Goal: Use online tool/utility: Utilize a website feature to perform a specific function

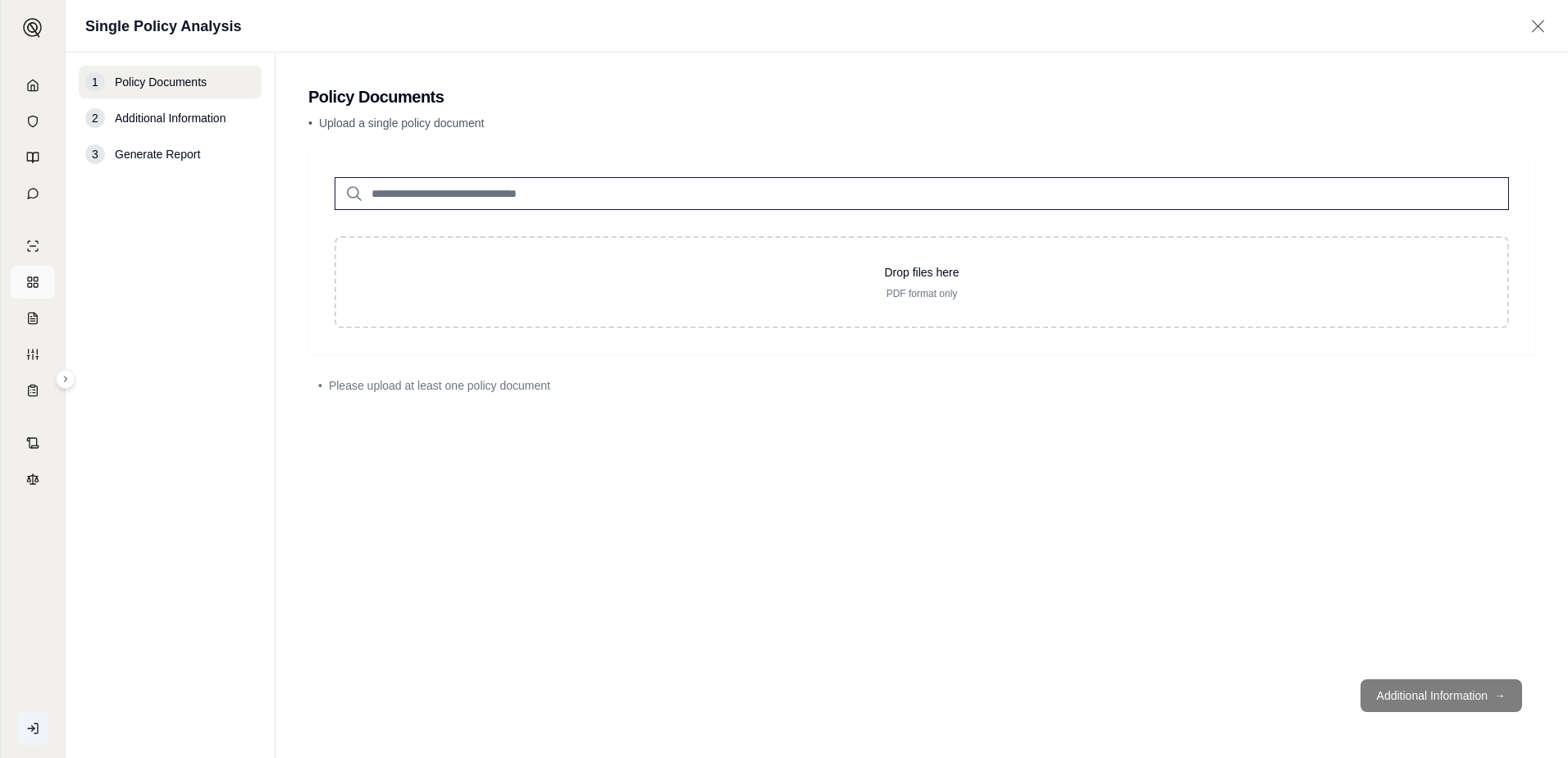
click at [37, 284] on rect at bounding box center [35, 285] width 4 height 4
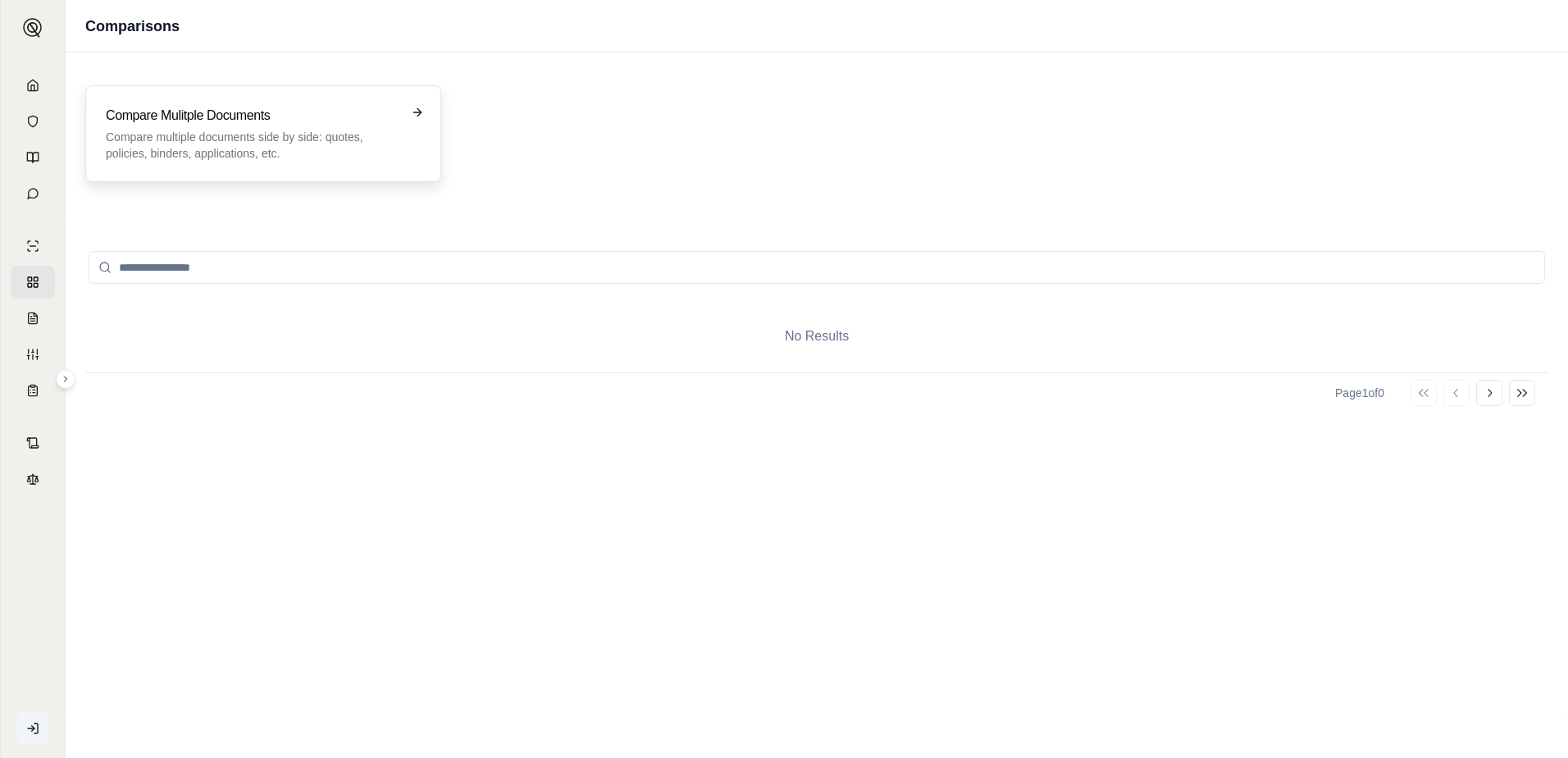
click at [266, 112] on h3 "Compare Mulitple Documents" at bounding box center [251, 115] width 292 height 20
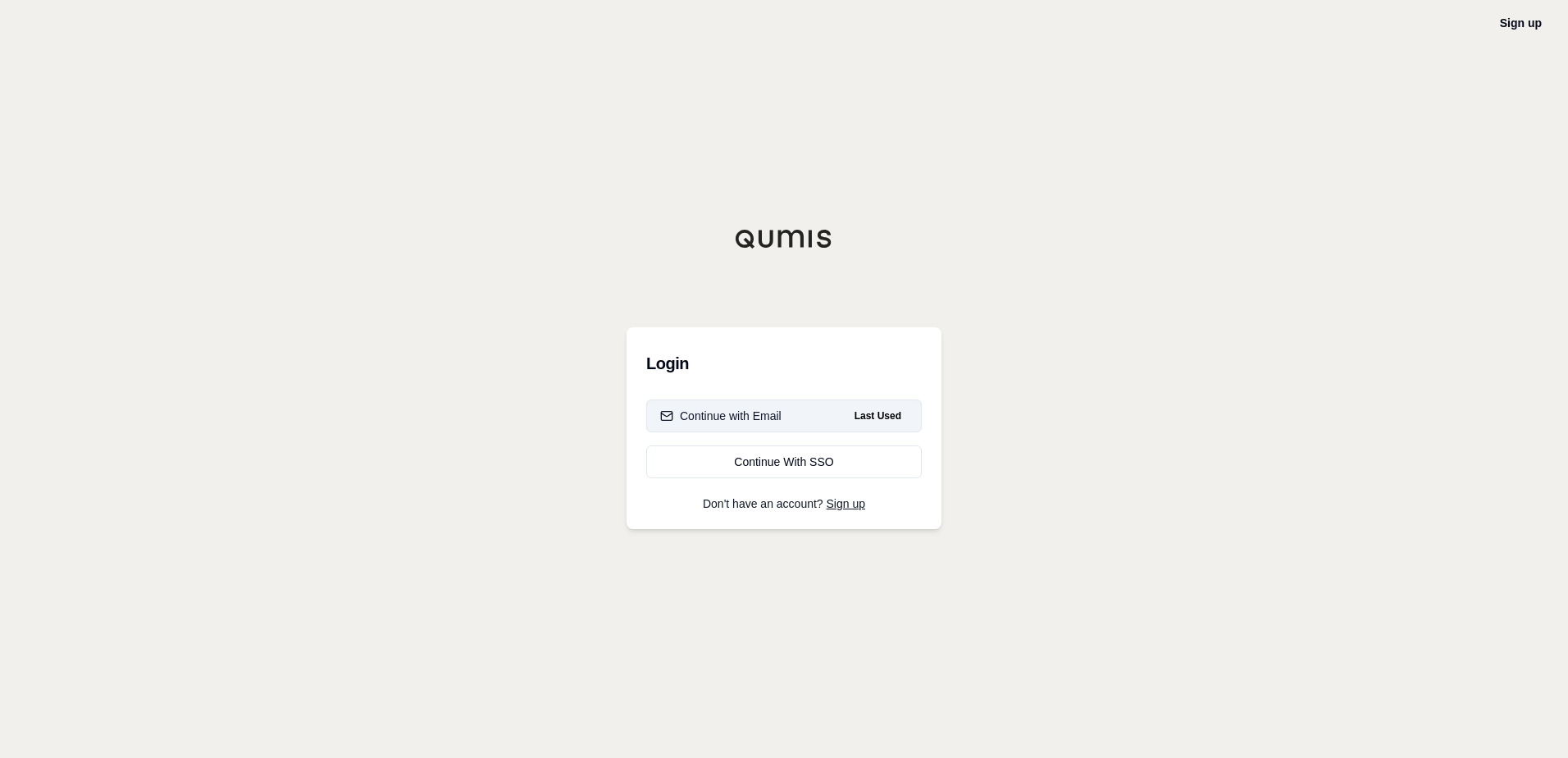
click at [752, 415] on div "Continue with Email" at bounding box center [721, 415] width 122 height 16
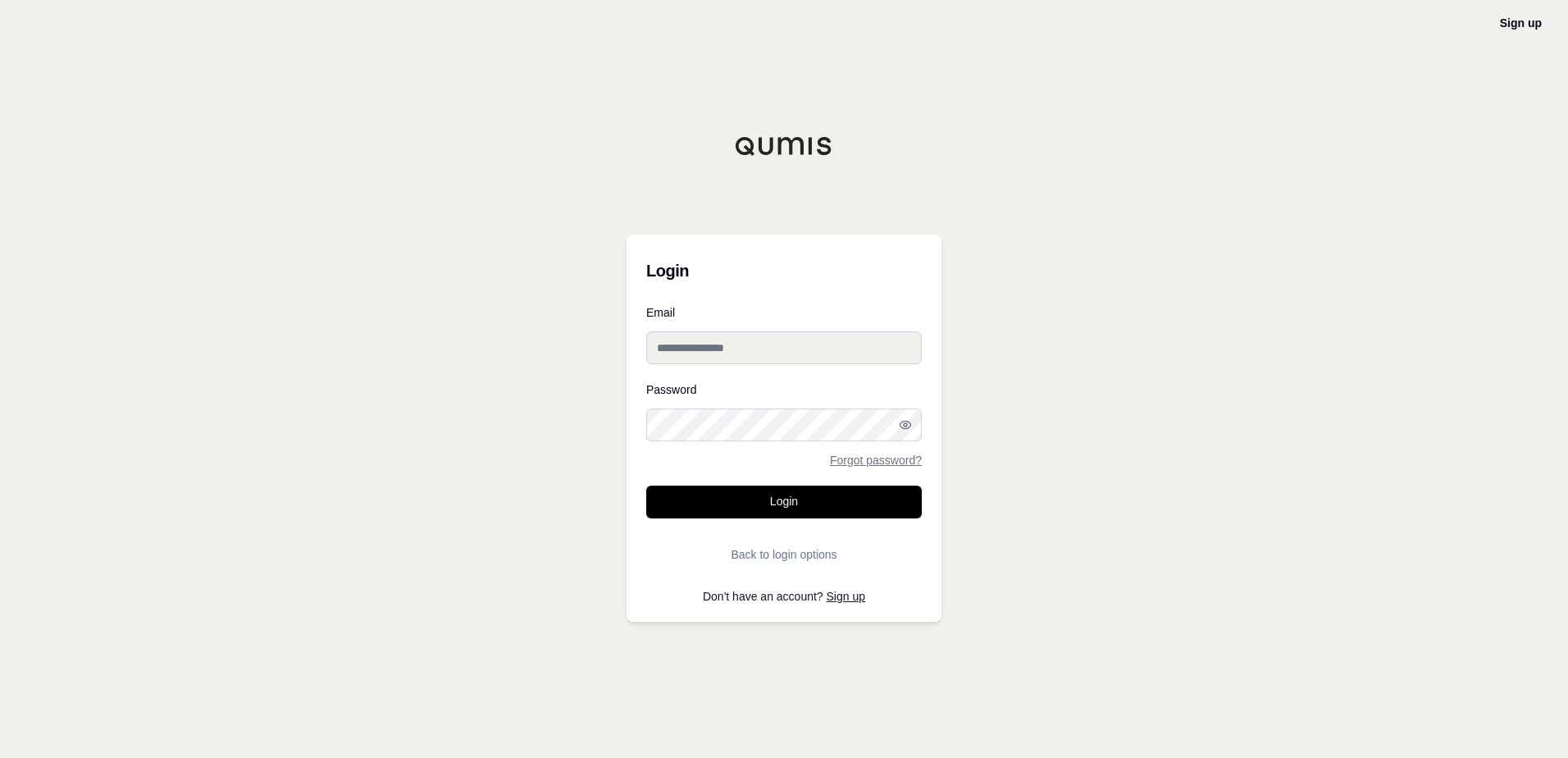
type input "**********"
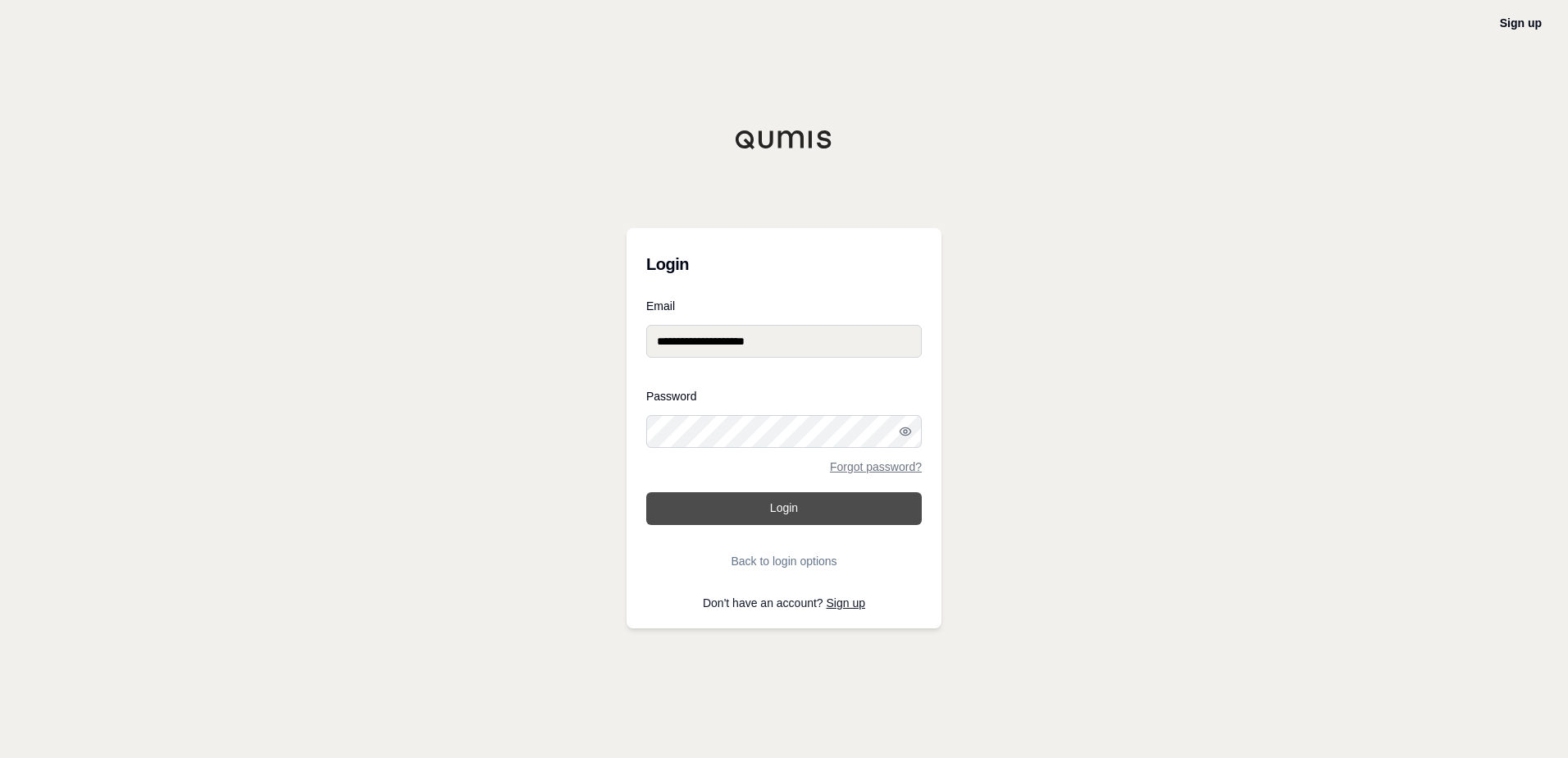
click at [807, 502] on button "Login" at bounding box center [784, 508] width 275 height 33
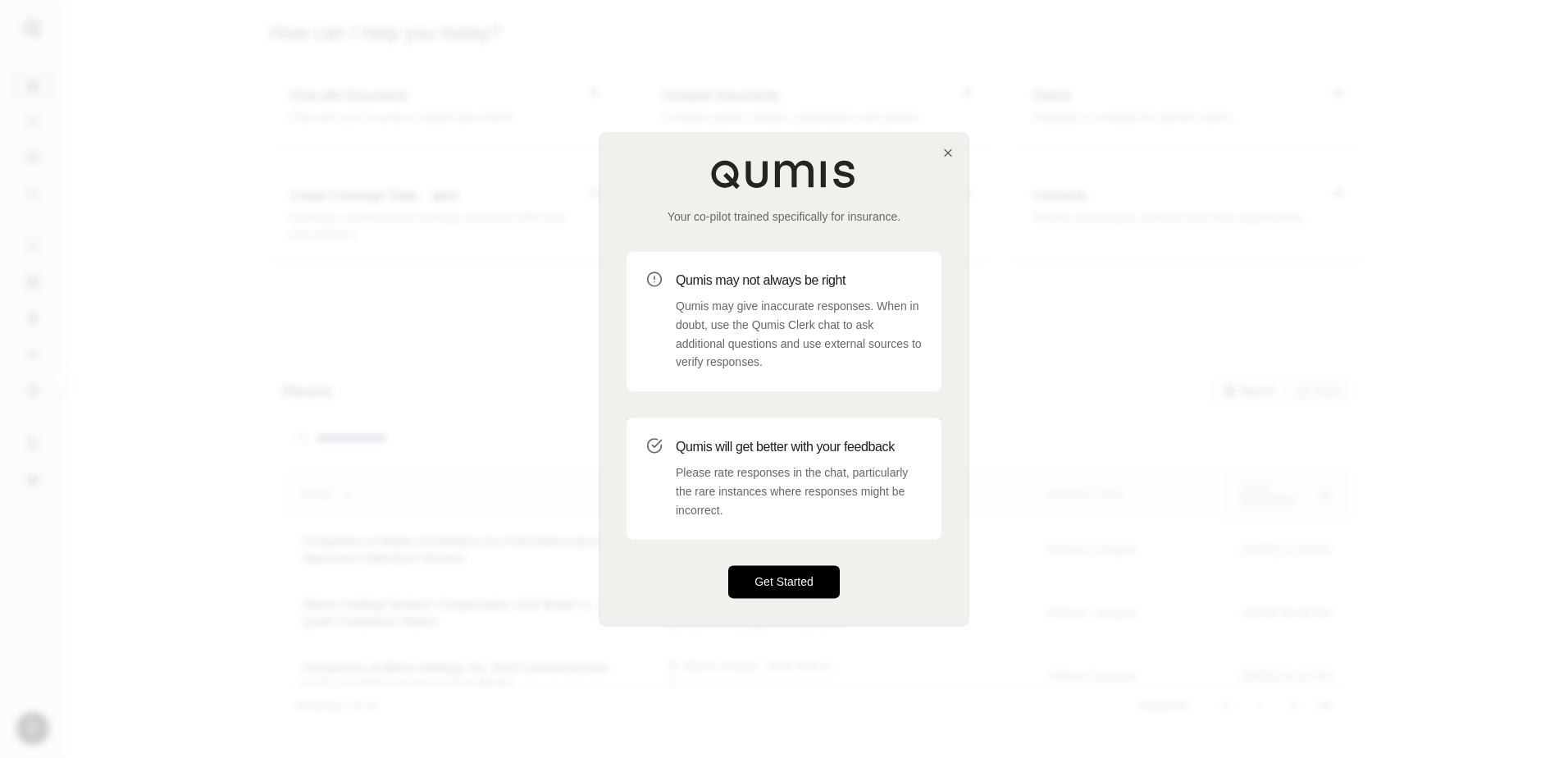
click at [800, 588] on button "Get Started" at bounding box center [784, 582] width 112 height 33
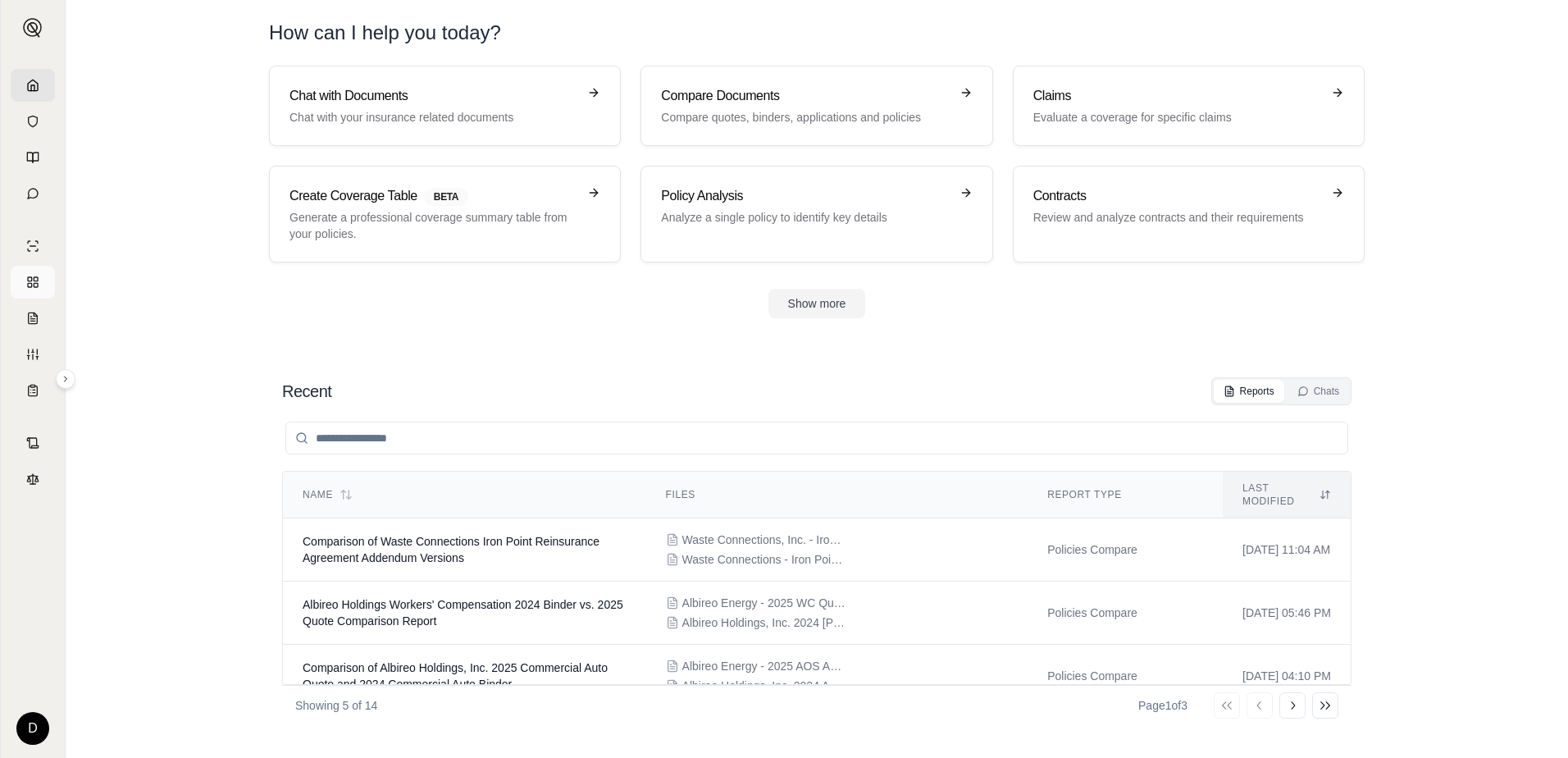
click at [28, 283] on rect at bounding box center [29, 285] width 4 height 4
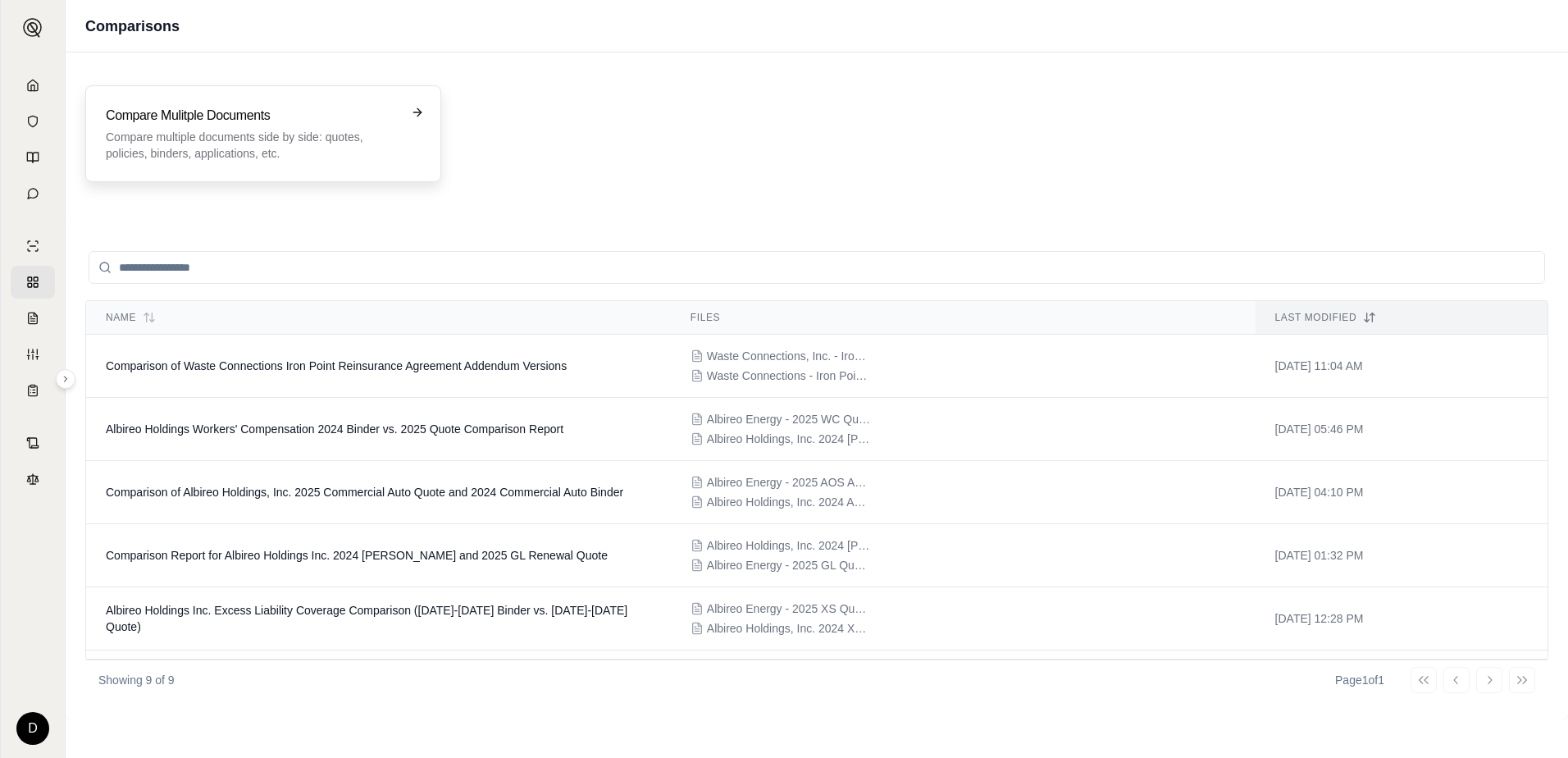
click at [276, 129] on p "Compare multiple documents side by side: quotes, policies, binders, application…" at bounding box center [251, 145] width 292 height 33
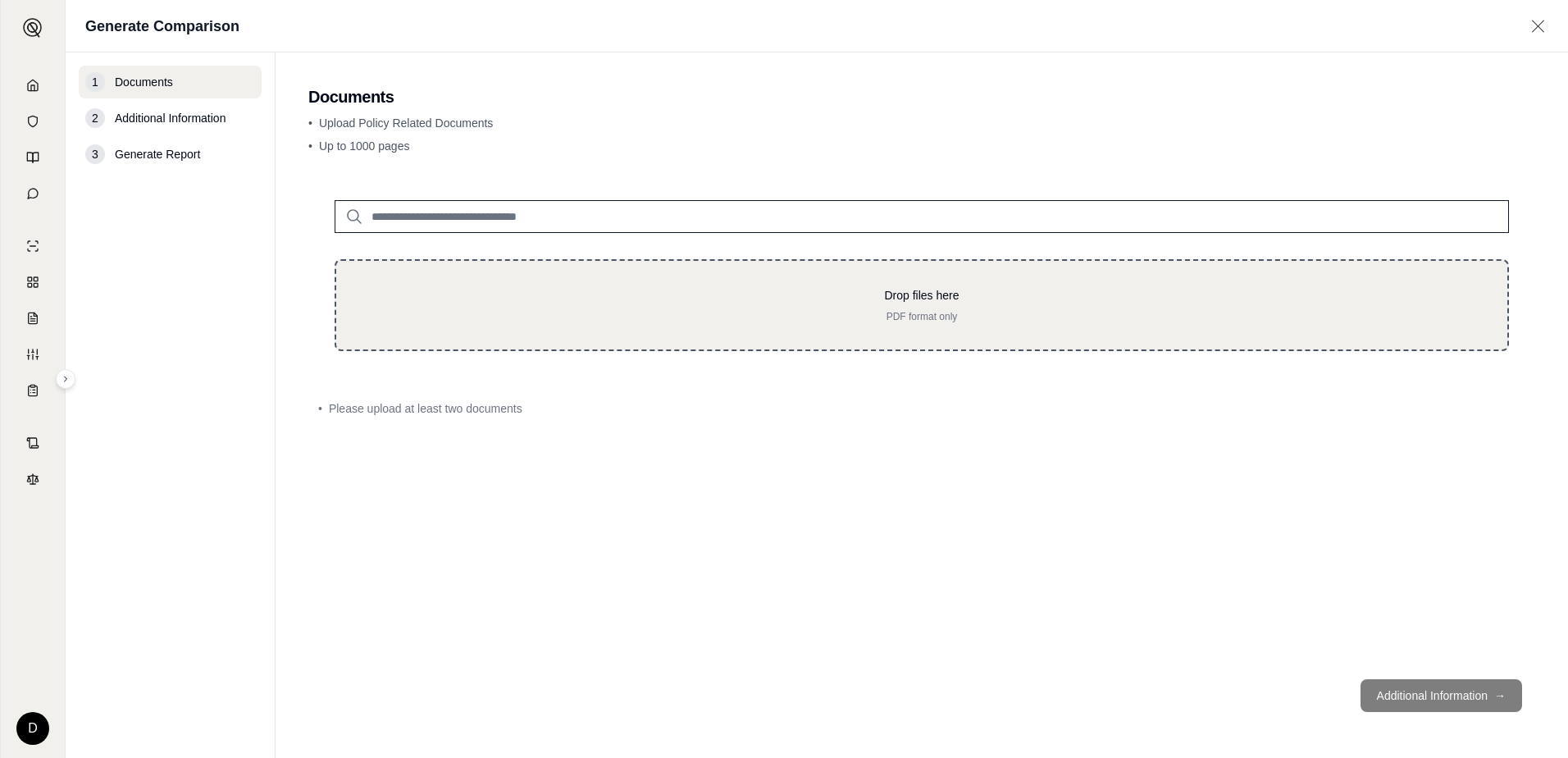
click at [451, 291] on p "Drop files here" at bounding box center [921, 295] width 1118 height 16
type input "**********"
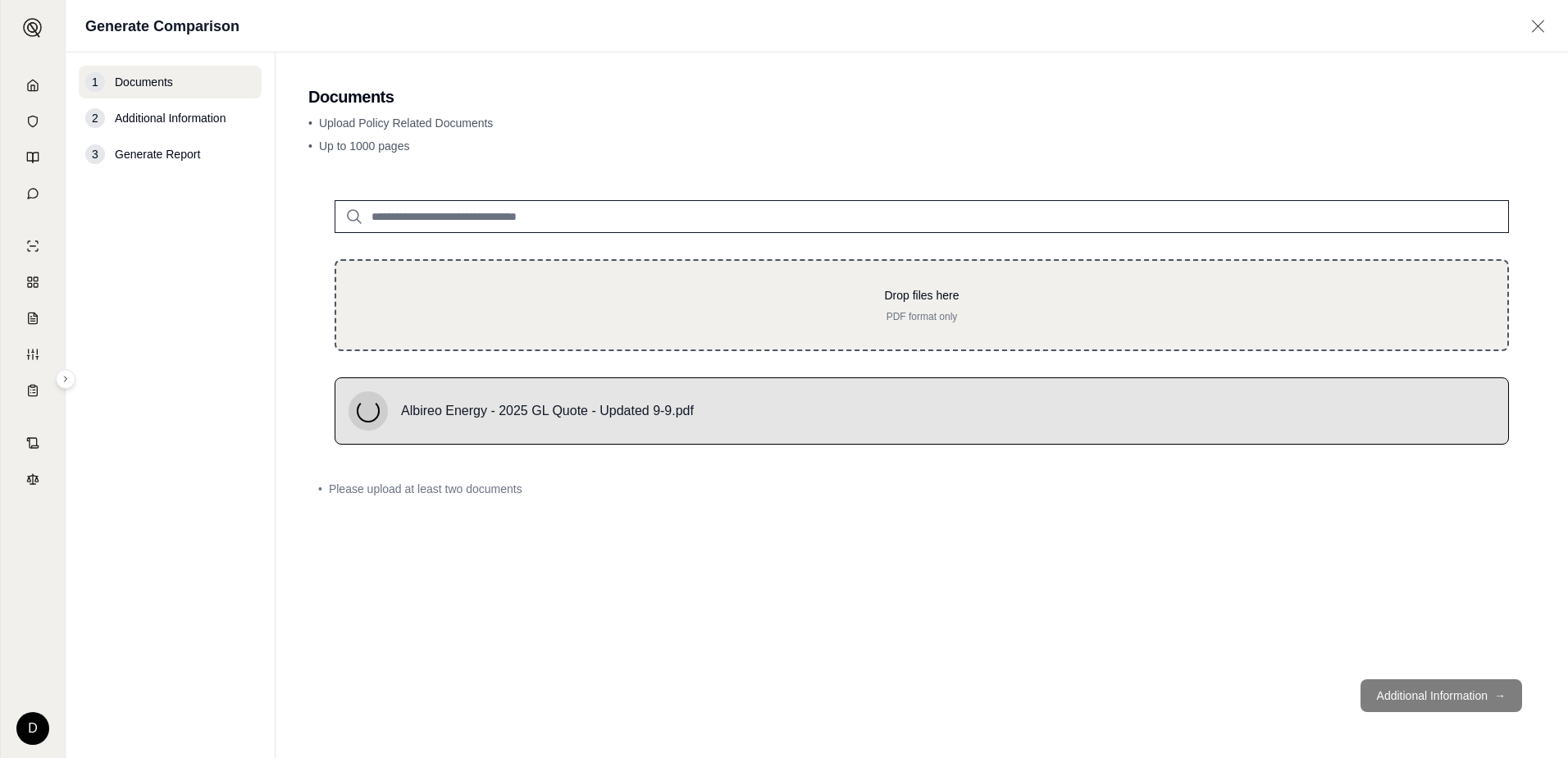
click at [524, 305] on div "Drop files here PDF format only" at bounding box center [921, 304] width 1118 height 36
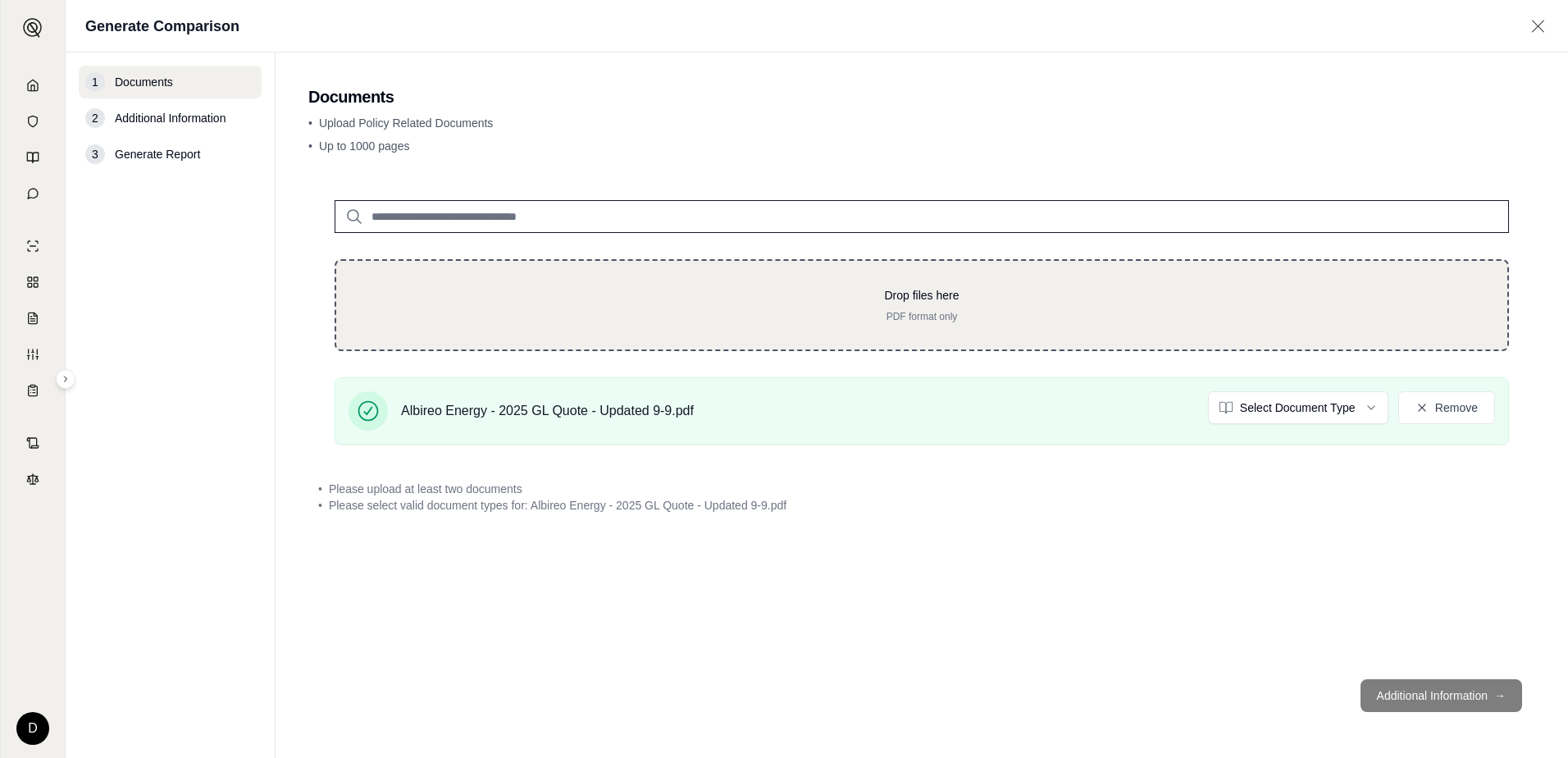
type input "**********"
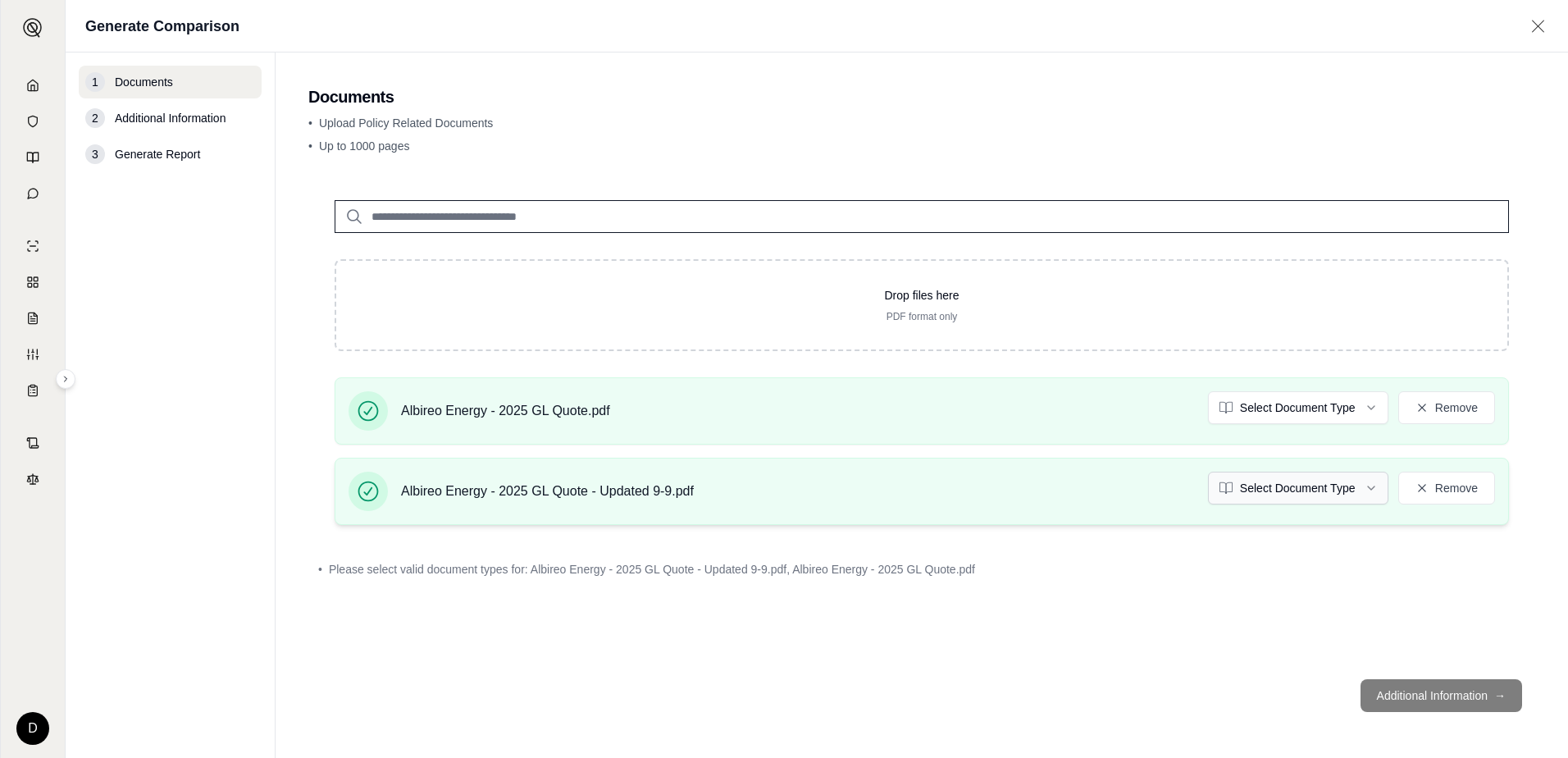
click at [1359, 487] on html "D Generate Comparison 1 Documents 2 Additional Information 3 Generate Report Do…" at bounding box center [784, 379] width 1568 height 758
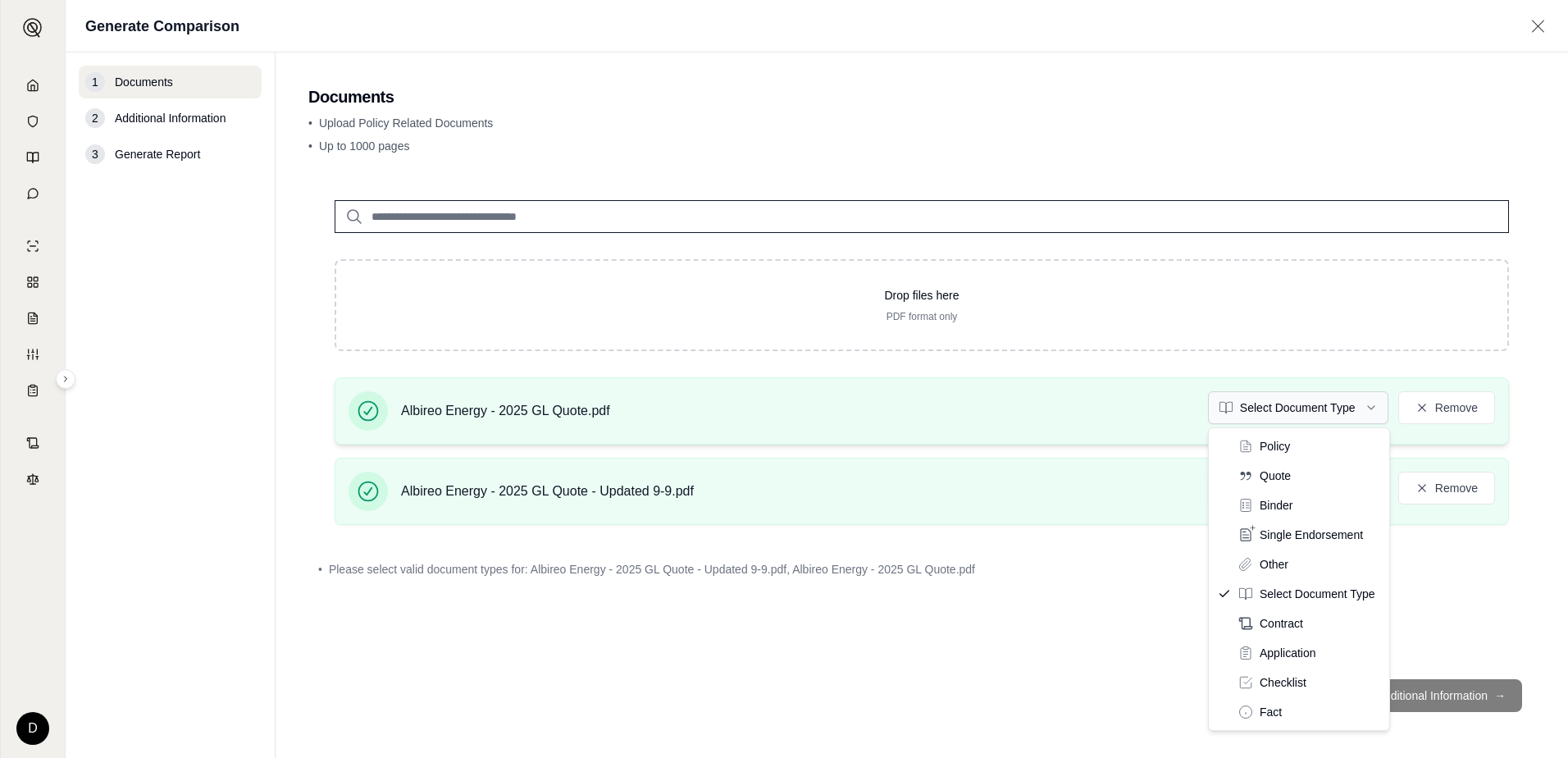
click at [1342, 405] on html "D Generate Comparison 1 Documents 2 Additional Information 3 Generate Report Do…" at bounding box center [784, 379] width 1568 height 758
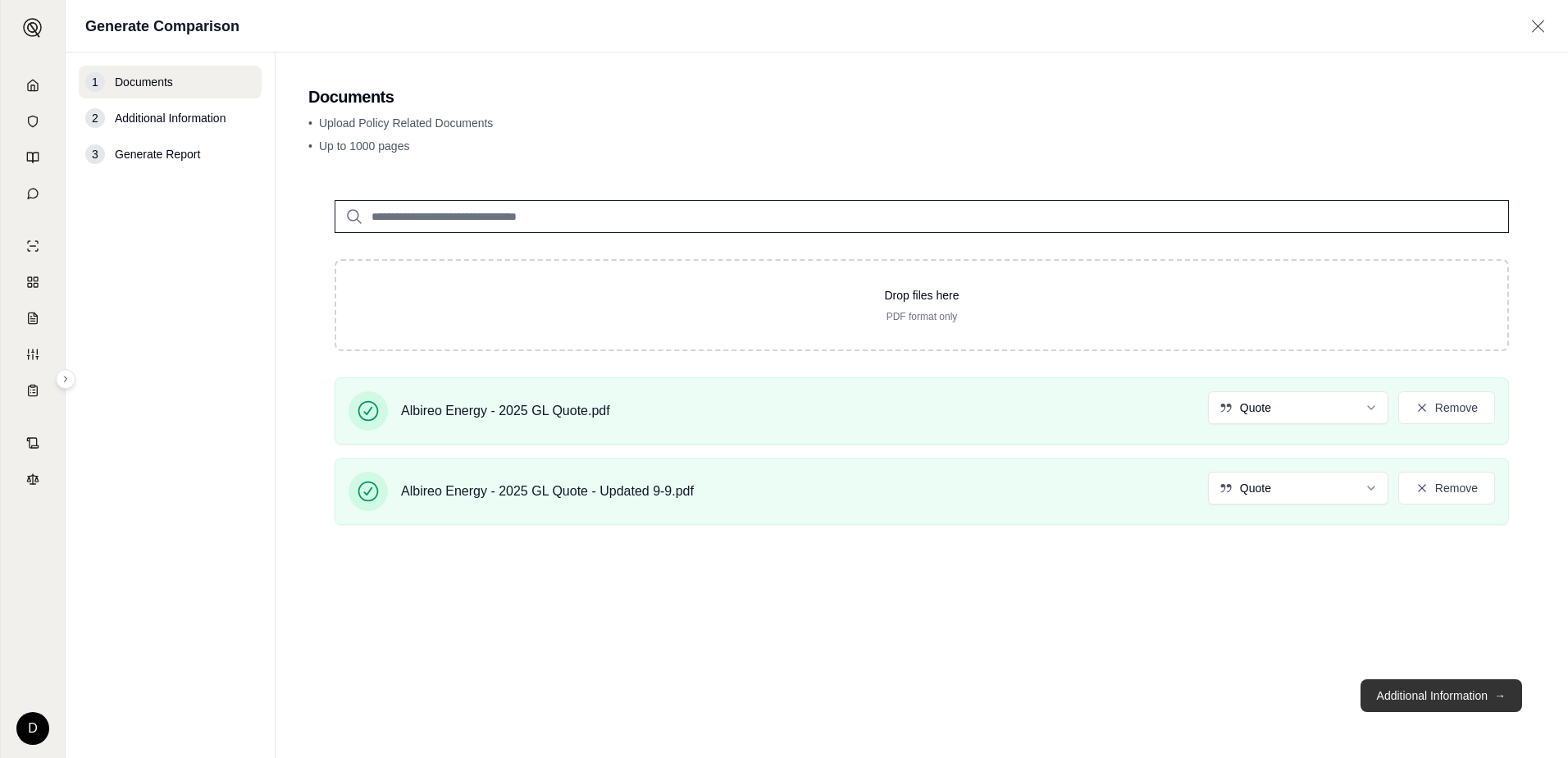
click at [1426, 699] on button "Additional Information →" at bounding box center [1441, 695] width 162 height 33
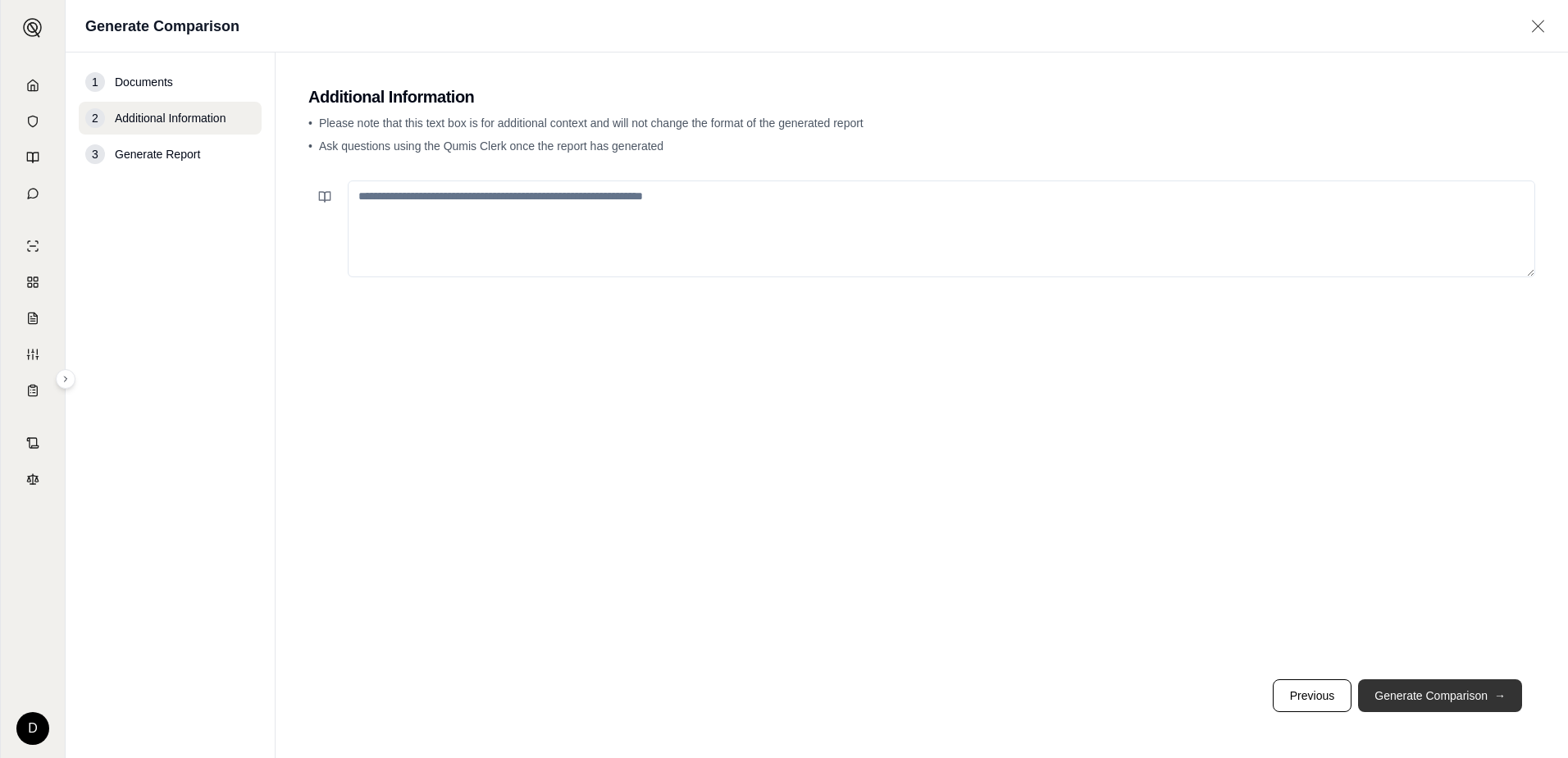
click at [1400, 701] on button "Generate Comparison →" at bounding box center [1439, 695] width 164 height 33
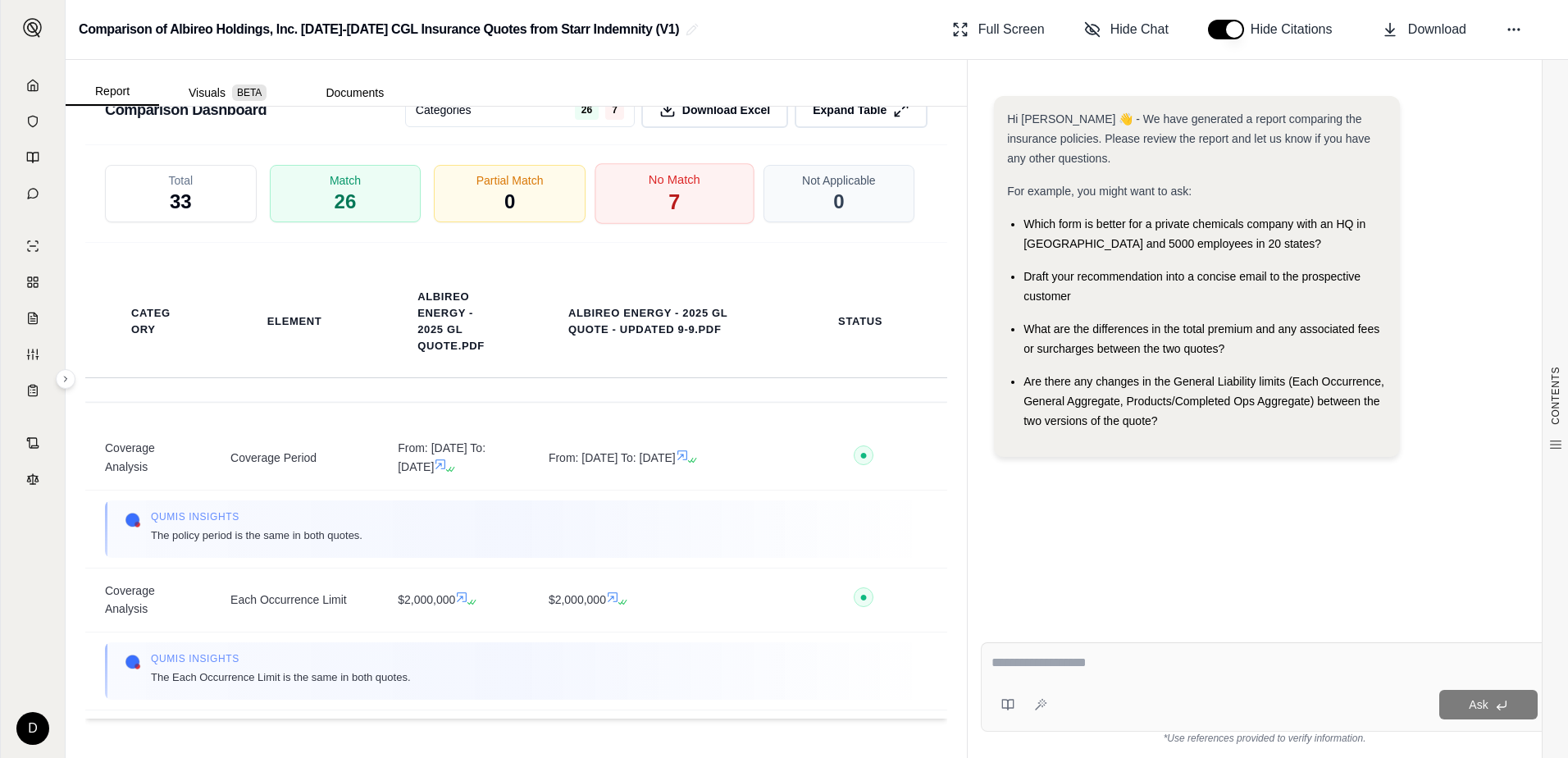
click at [671, 189] on span "7" at bounding box center [674, 202] width 12 height 28
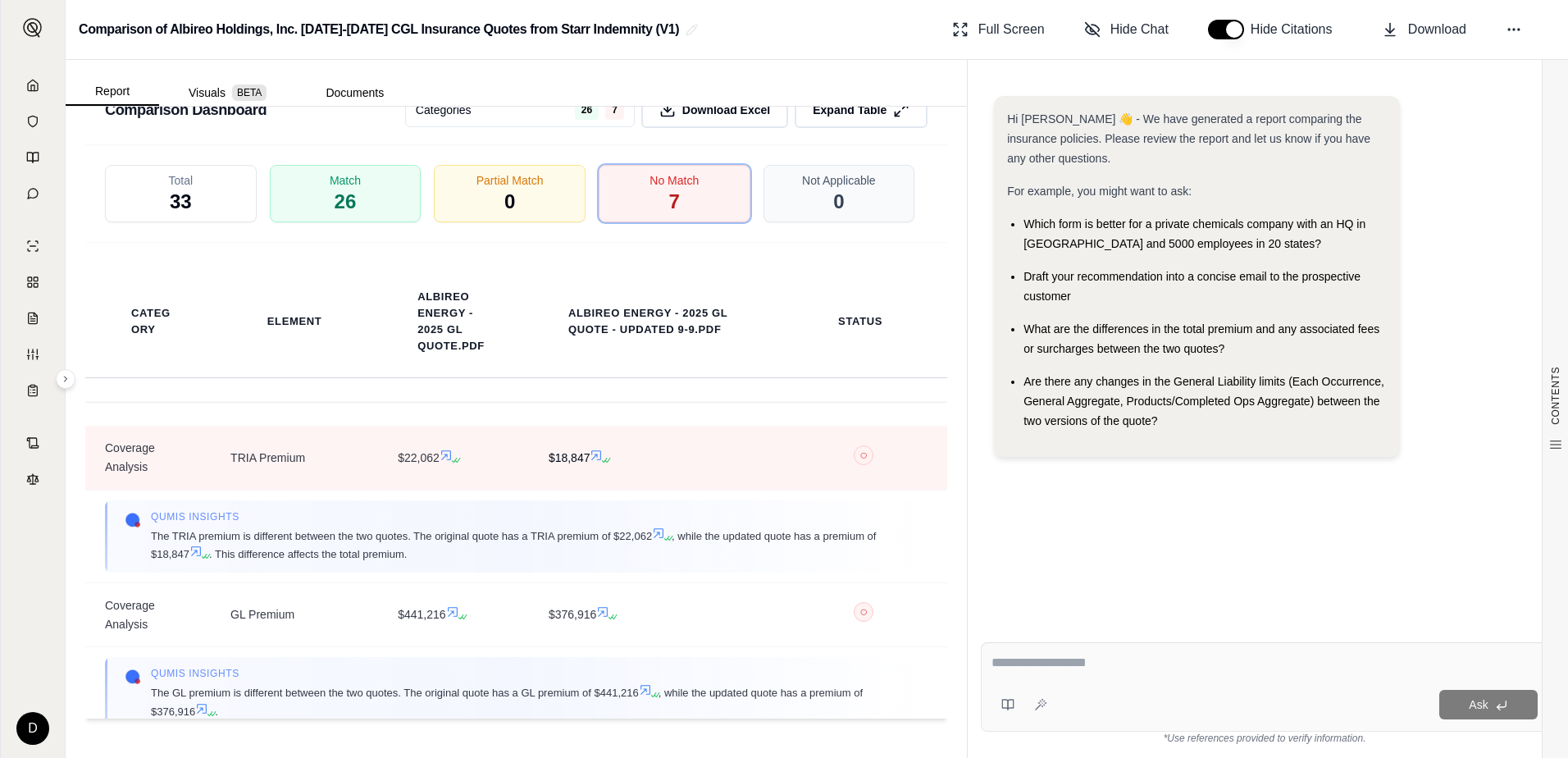
scroll to position [3916, 0]
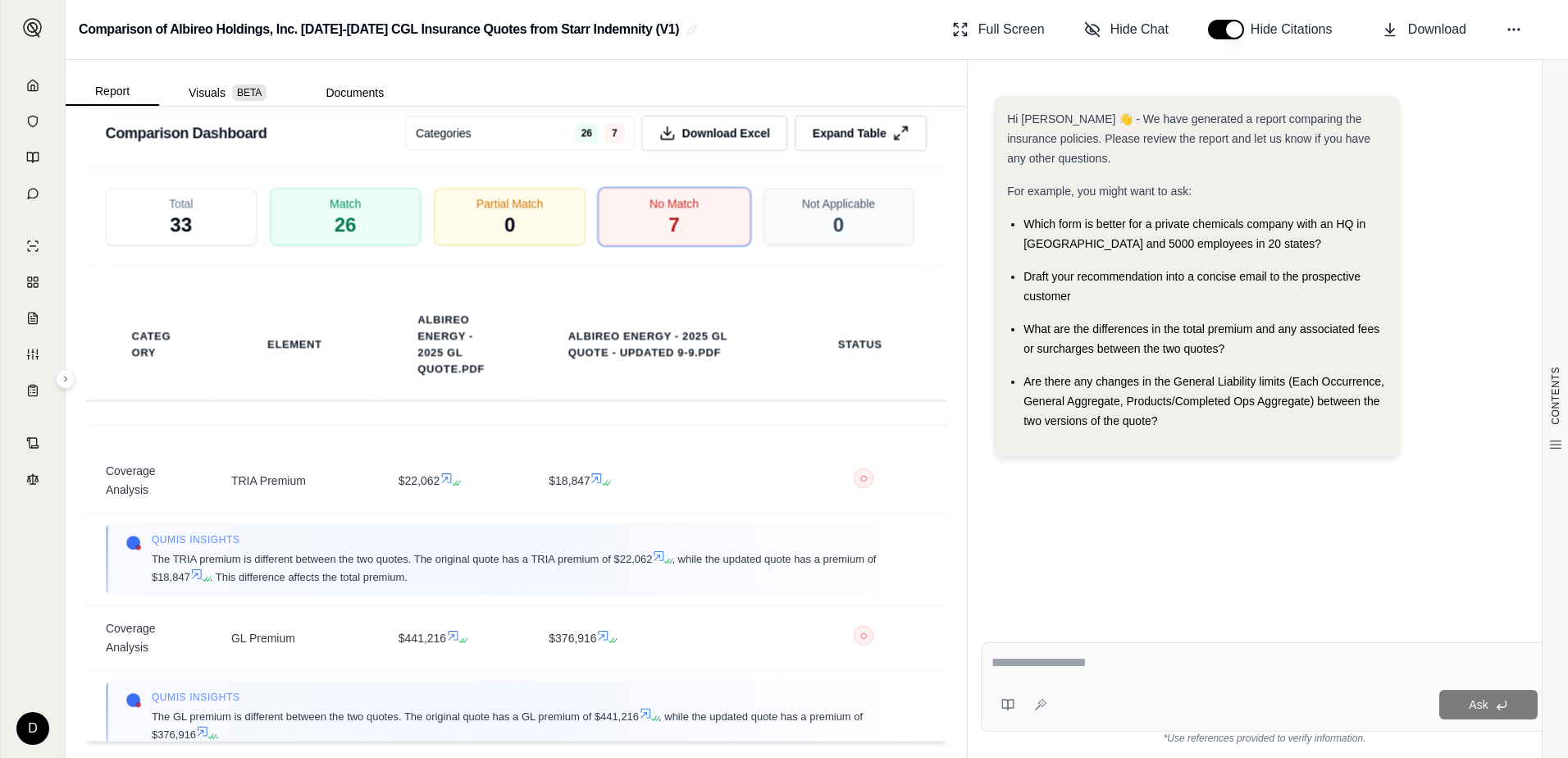
click at [1063, 651] on div "Ask" at bounding box center [1264, 687] width 567 height 90
click at [682, 142] on span "Download Excel" at bounding box center [727, 132] width 92 height 17
click at [1027, 668] on textarea at bounding box center [1264, 663] width 546 height 20
type textarea "**********"
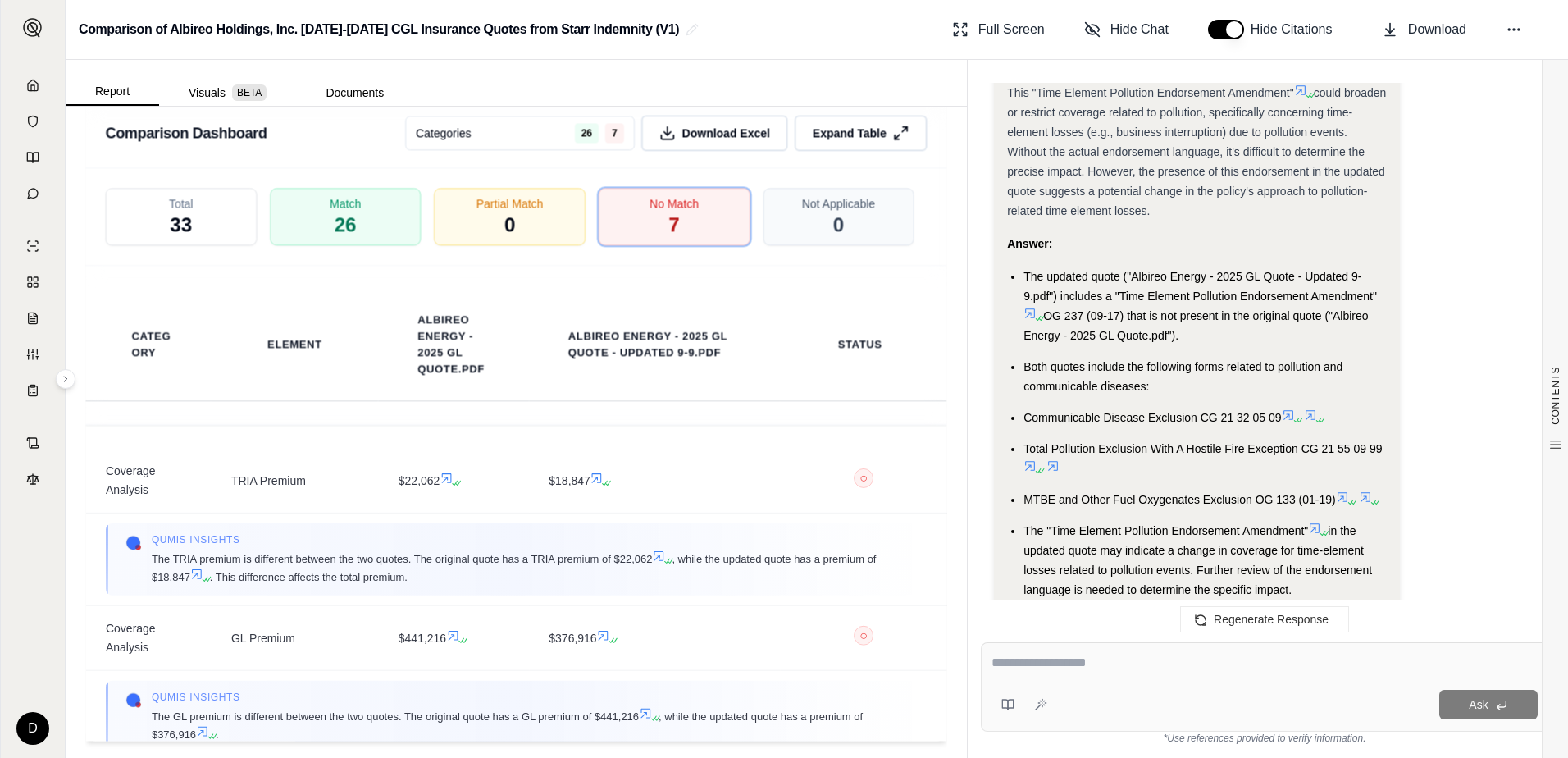
scroll to position [1764, 0]
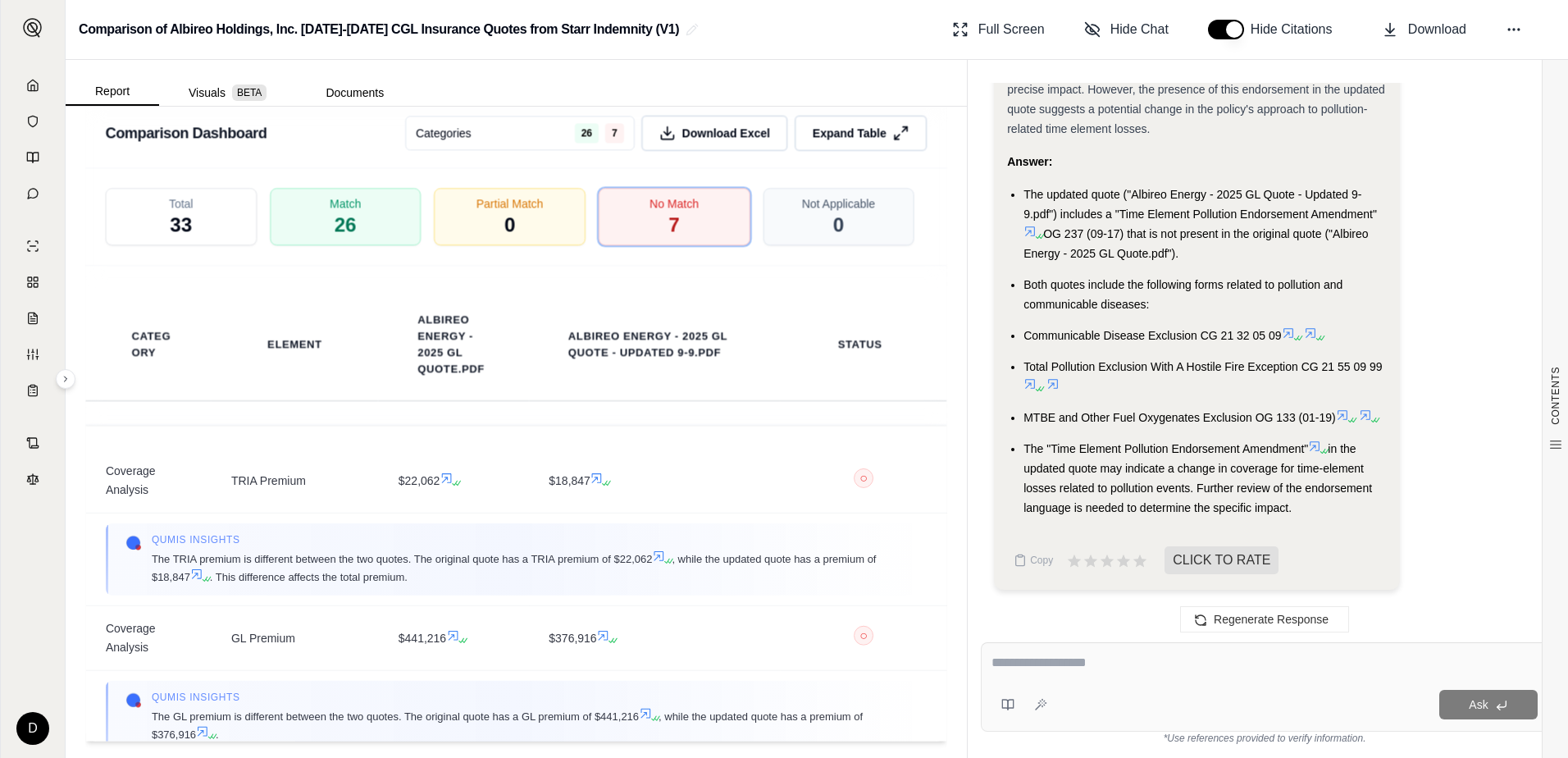
click at [1214, 683] on div "Ask" at bounding box center [1264, 687] width 567 height 90
click at [1140, 659] on textarea at bounding box center [1264, 663] width 546 height 20
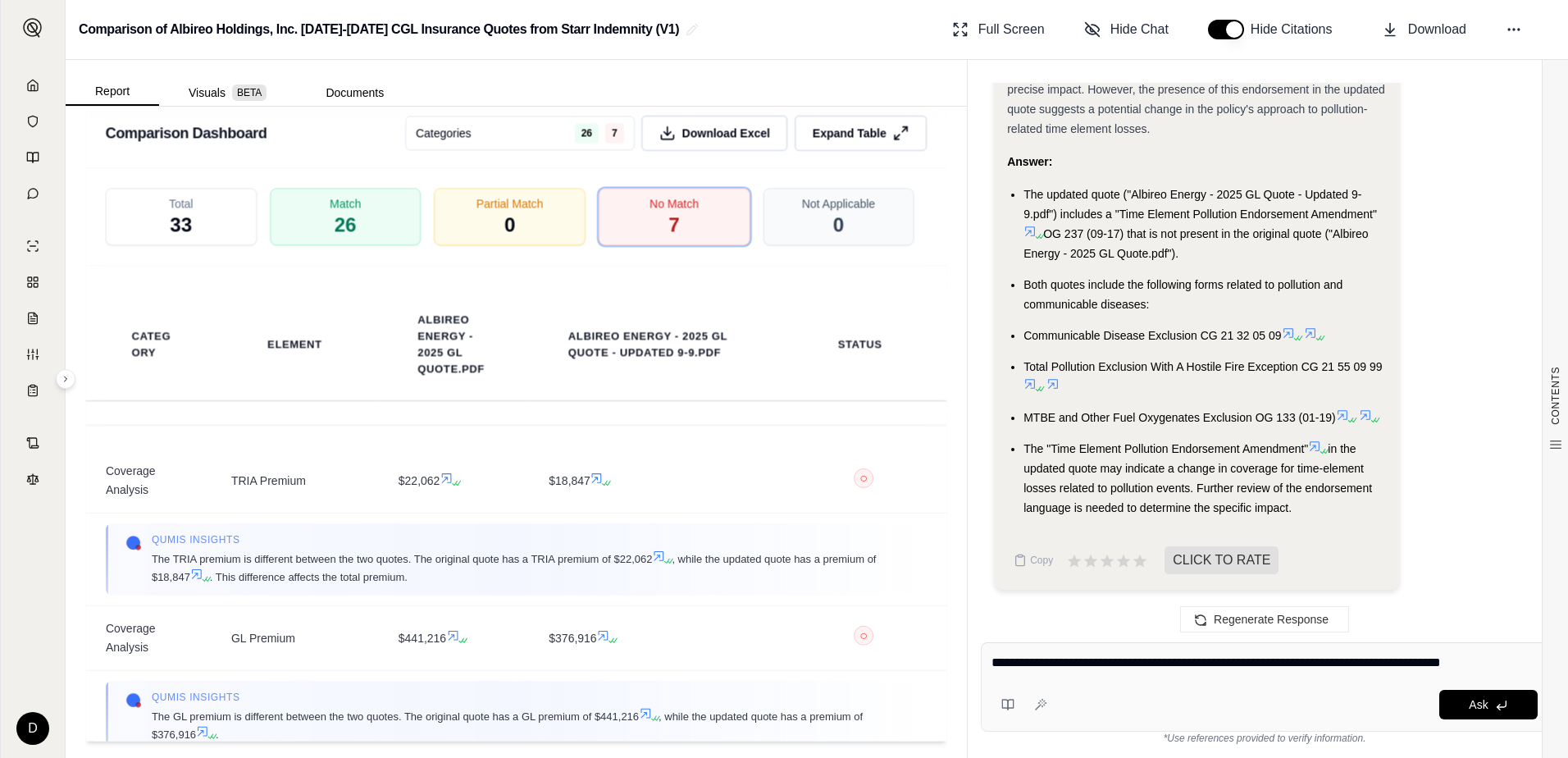
type textarea "**********"
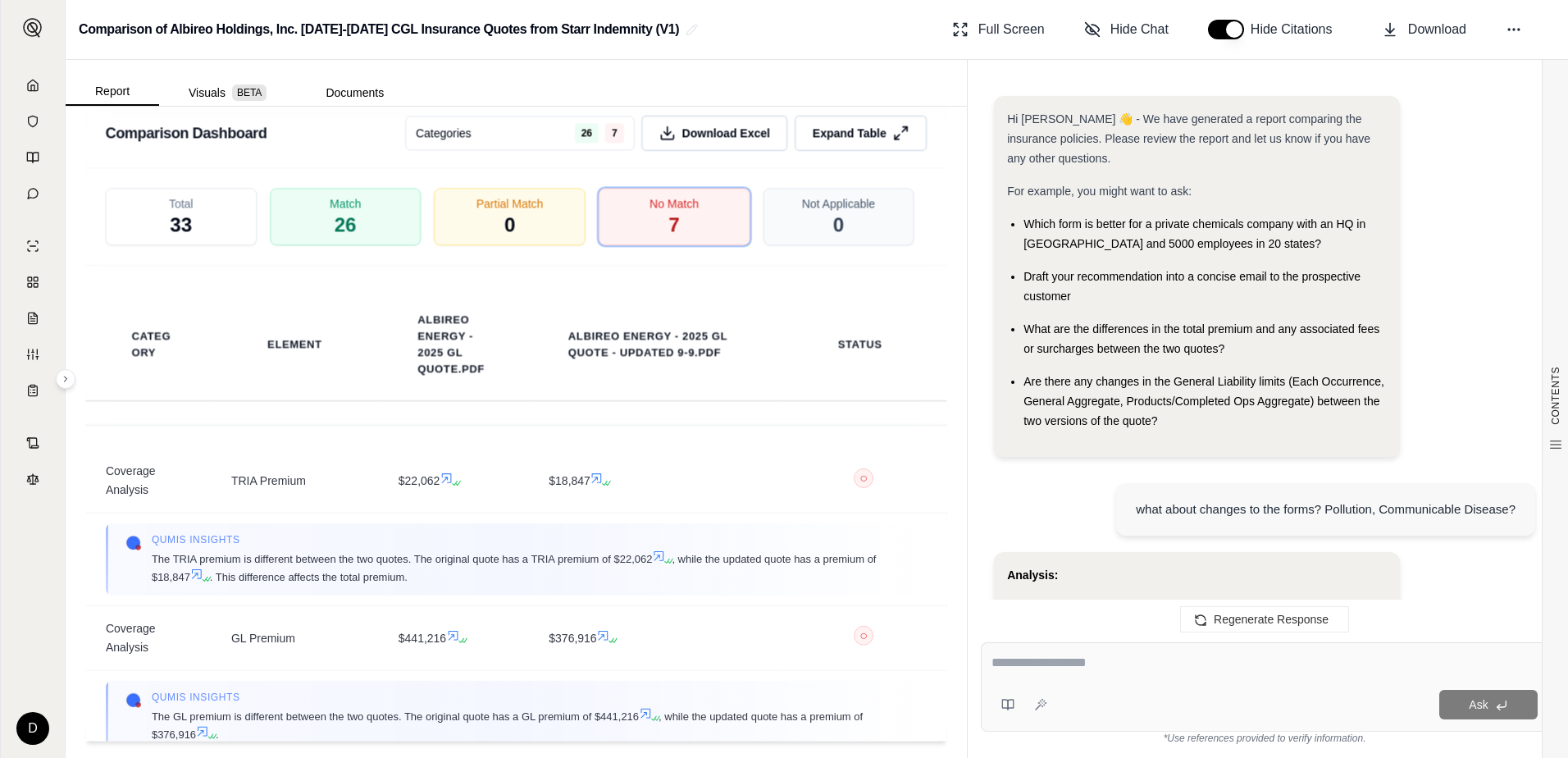
scroll to position [0, 0]
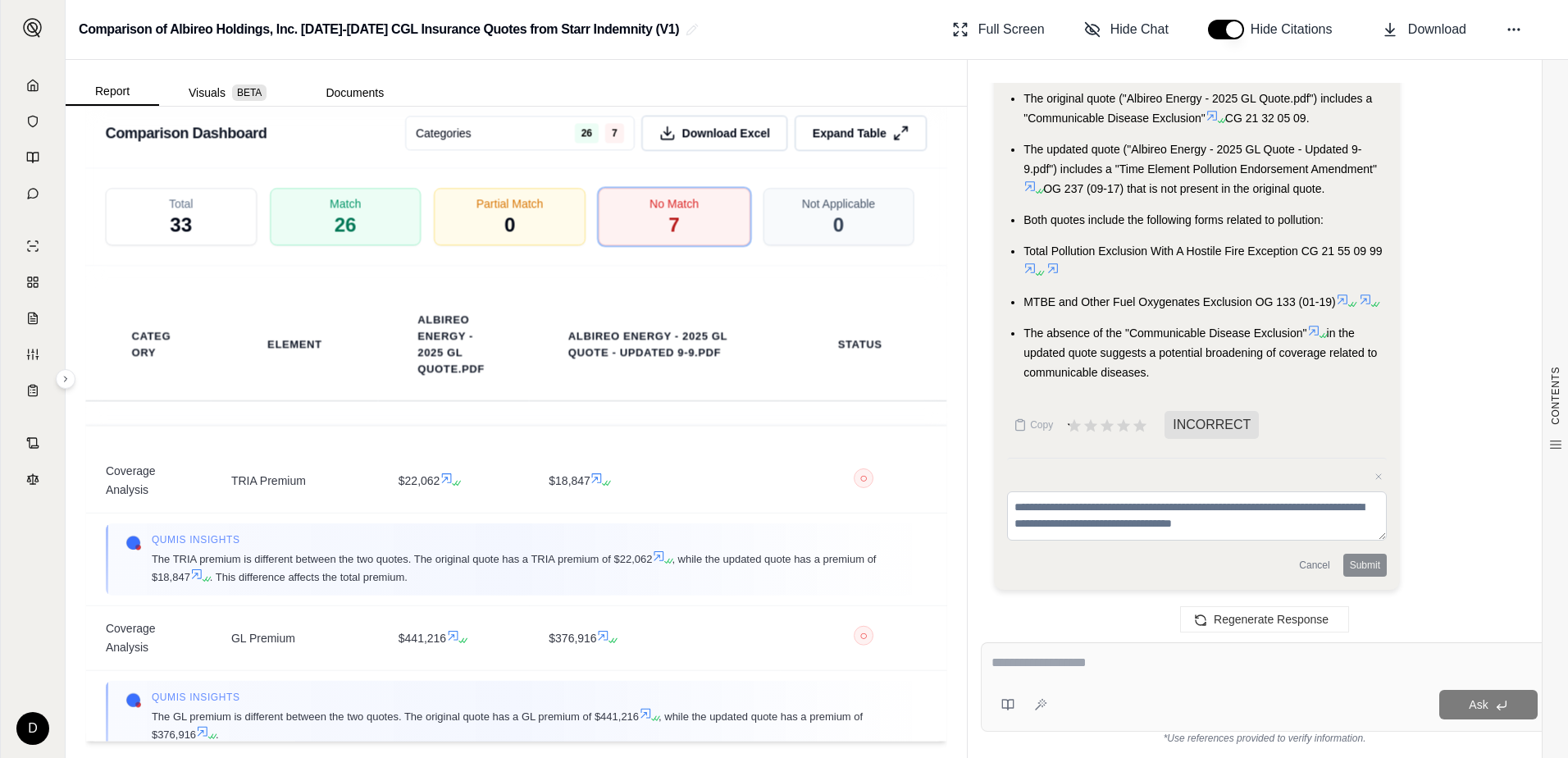
click at [1078, 662] on textarea at bounding box center [1264, 663] width 546 height 20
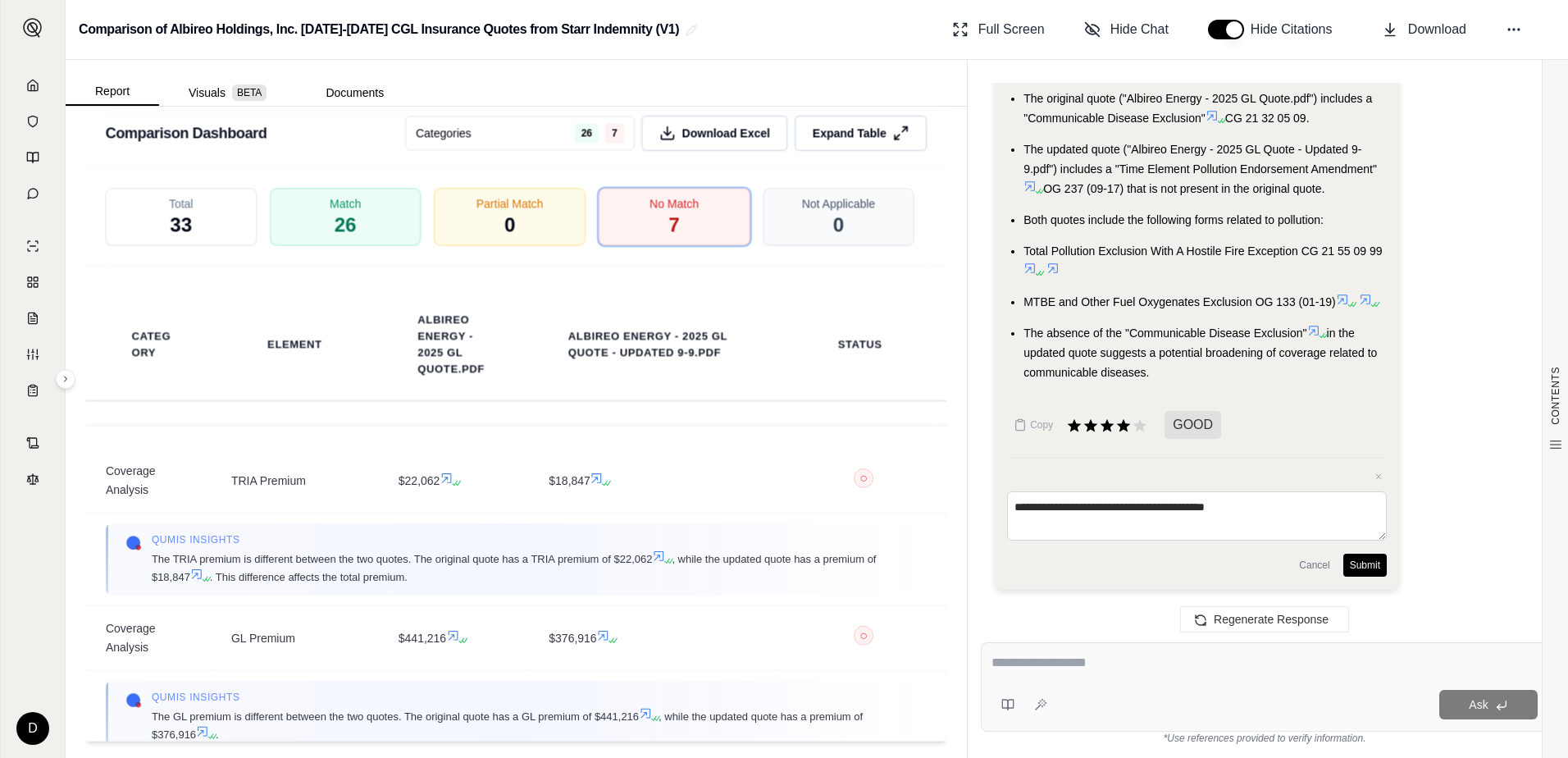
type textarea "**********"
click at [1367, 566] on button "Submit" at bounding box center [1365, 565] width 43 height 23
click at [1194, 516] on textarea at bounding box center [1197, 515] width 380 height 49
type textarea "**********"
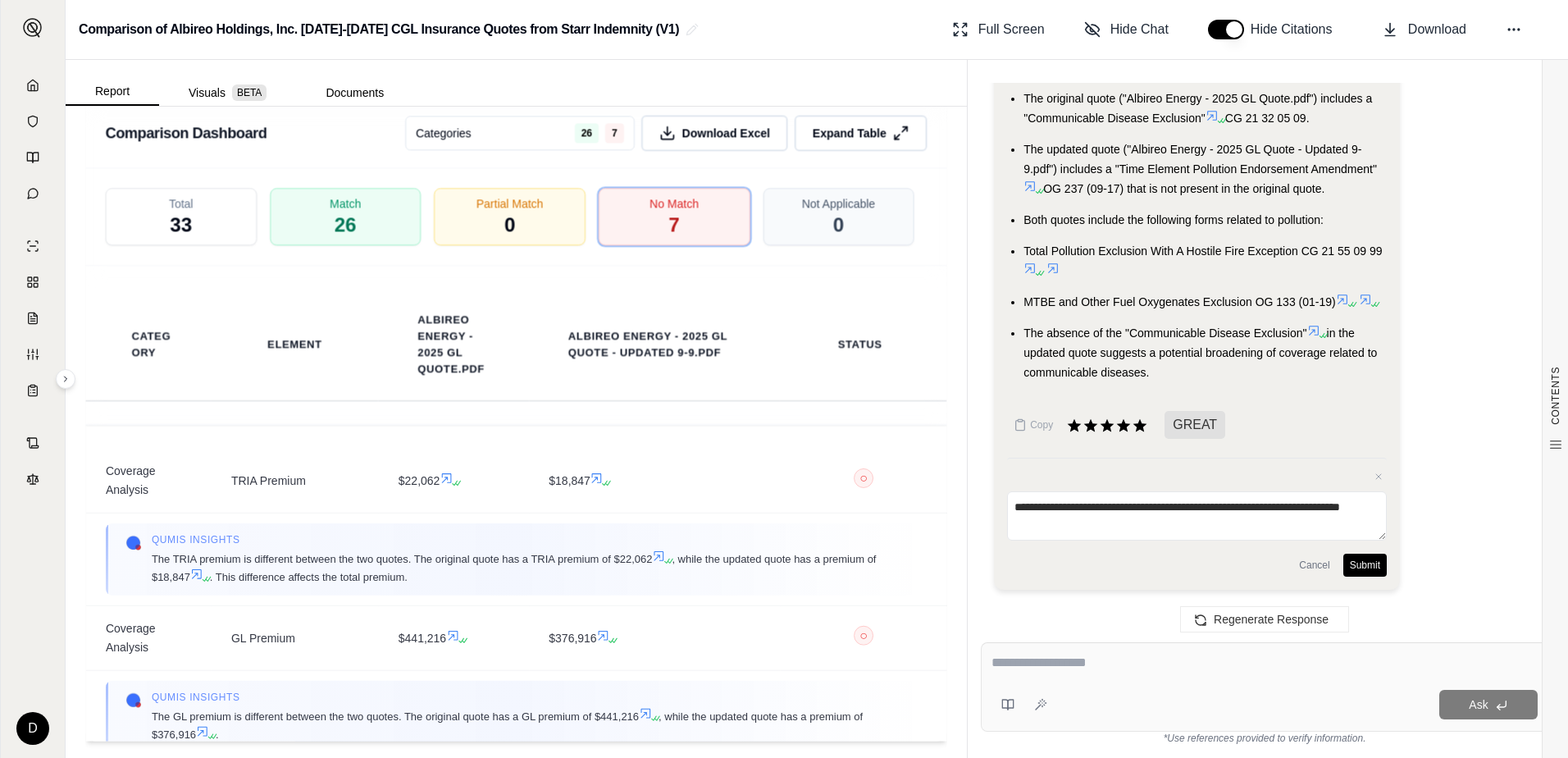
click at [1360, 568] on button "Submit" at bounding box center [1365, 565] width 43 height 23
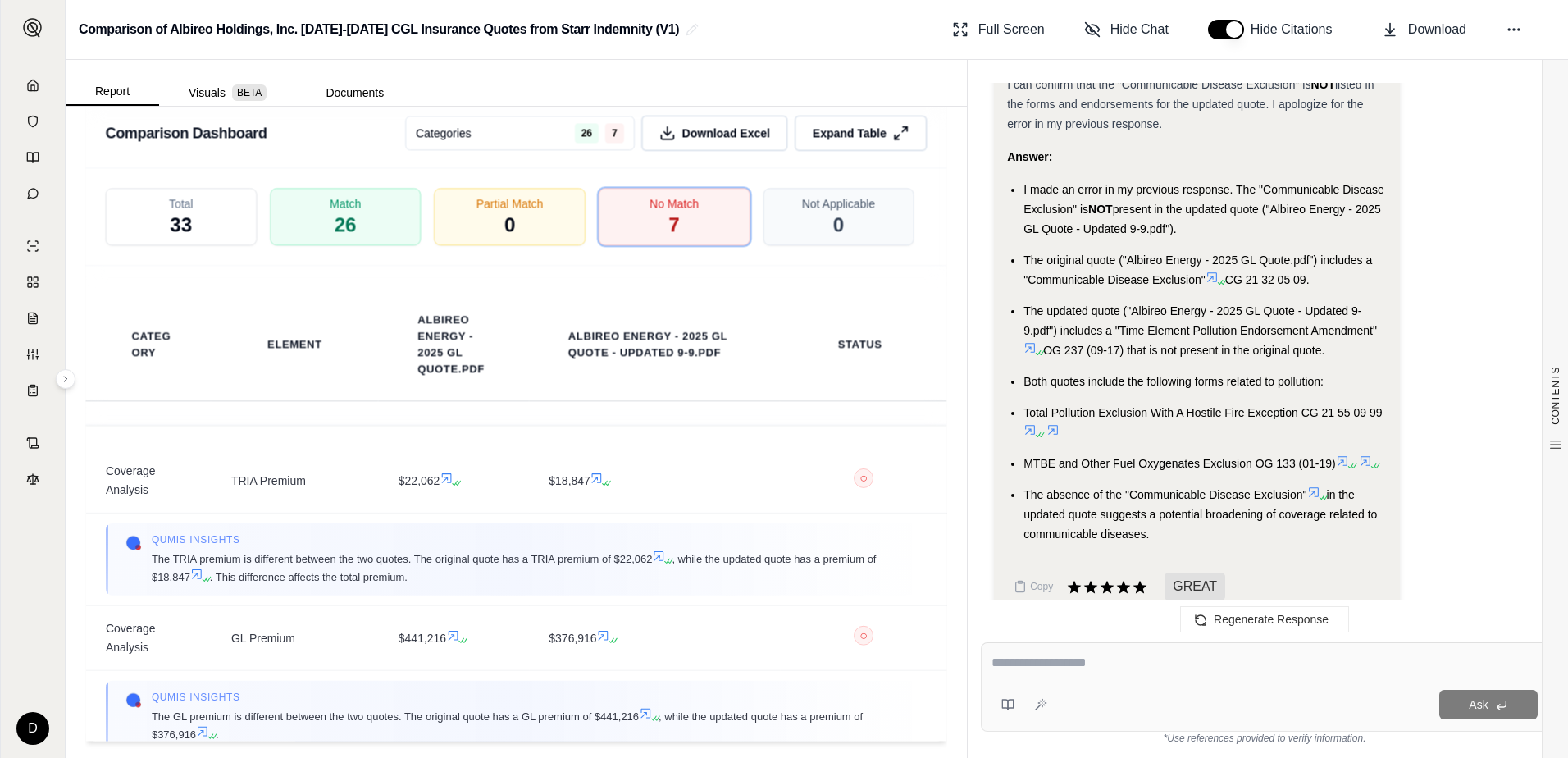
scroll to position [2928, 0]
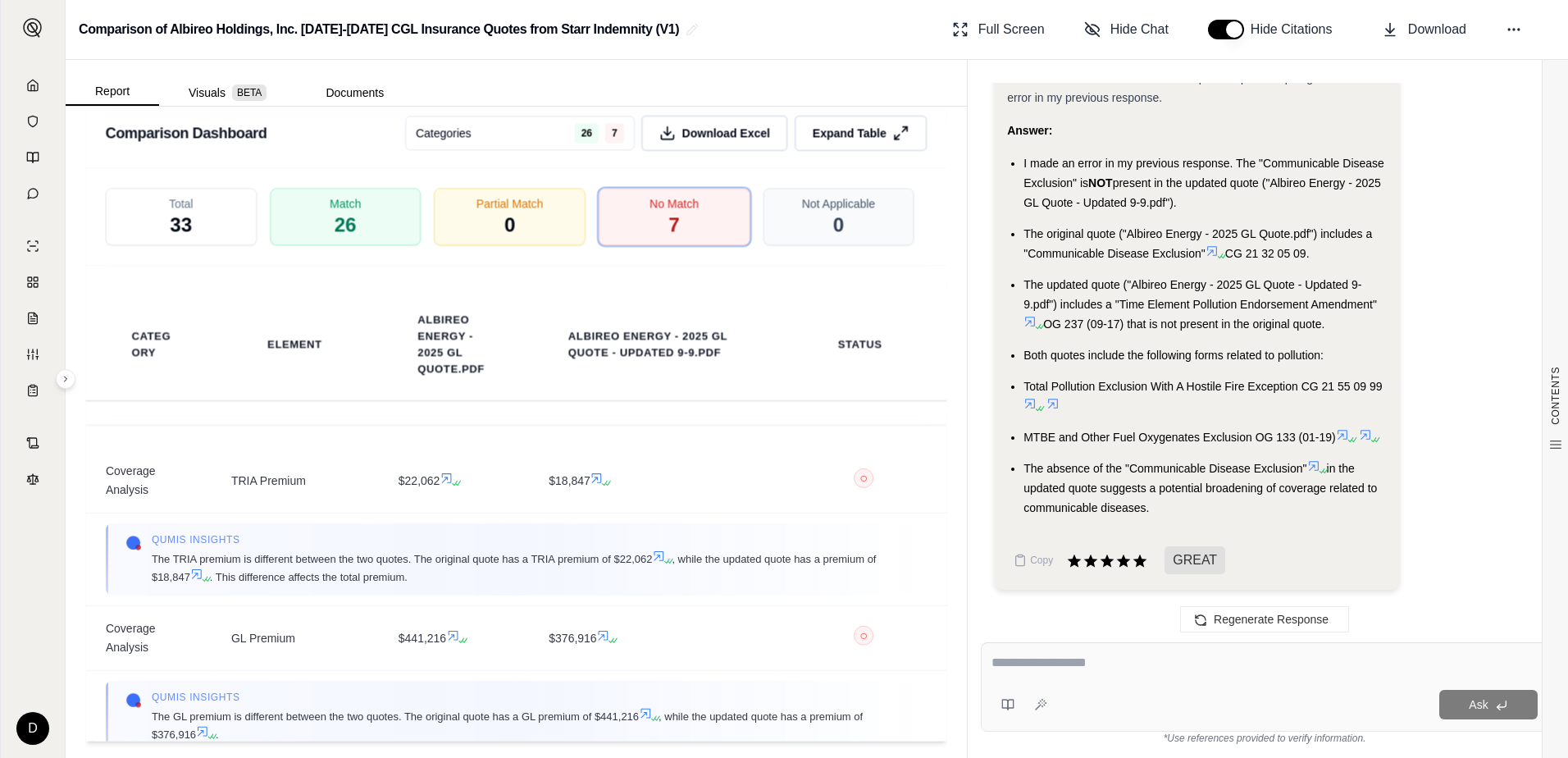
click at [1191, 666] on textarea at bounding box center [1264, 663] width 546 height 20
type textarea "**********"
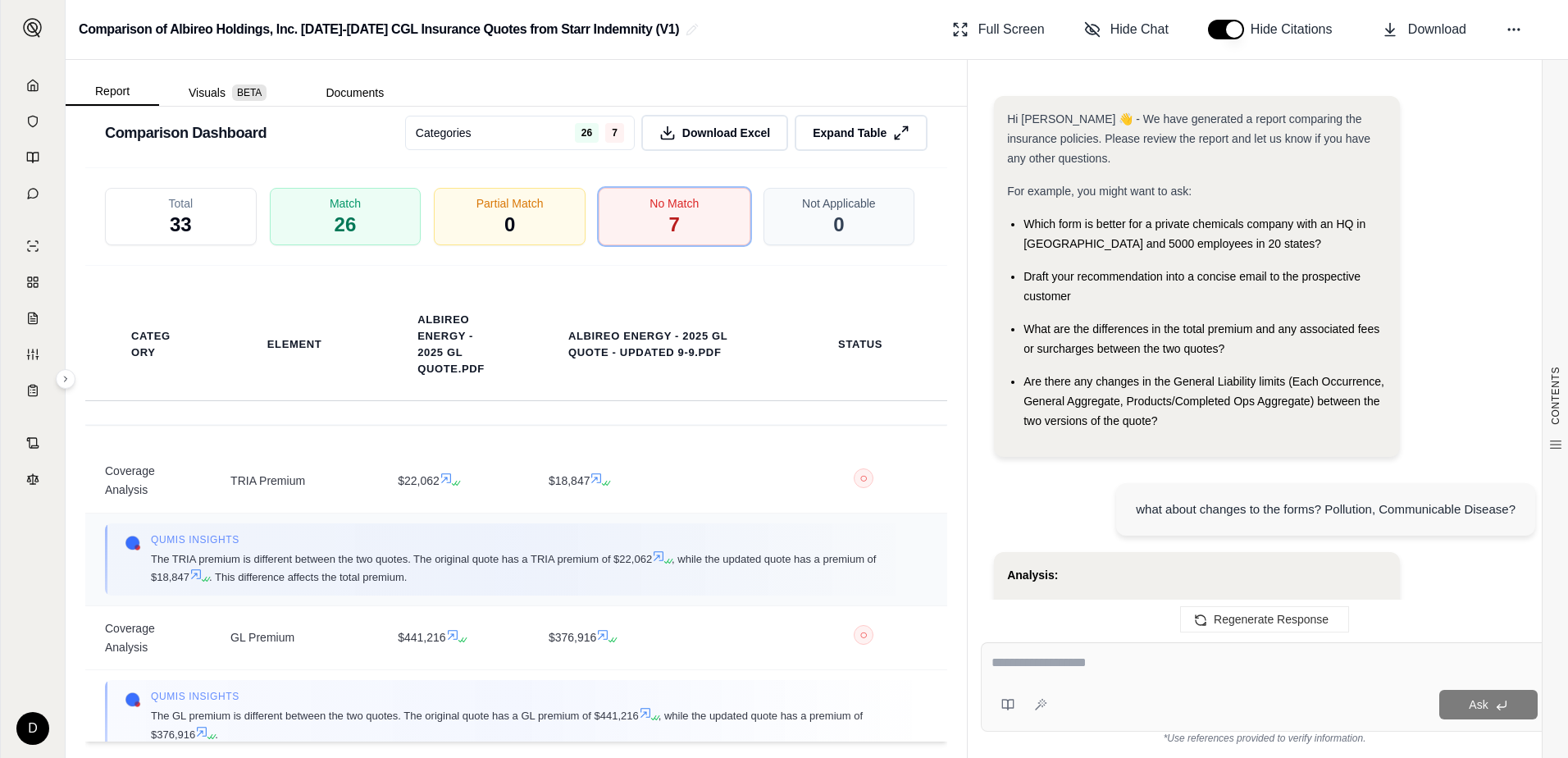
scroll to position [25667, 0]
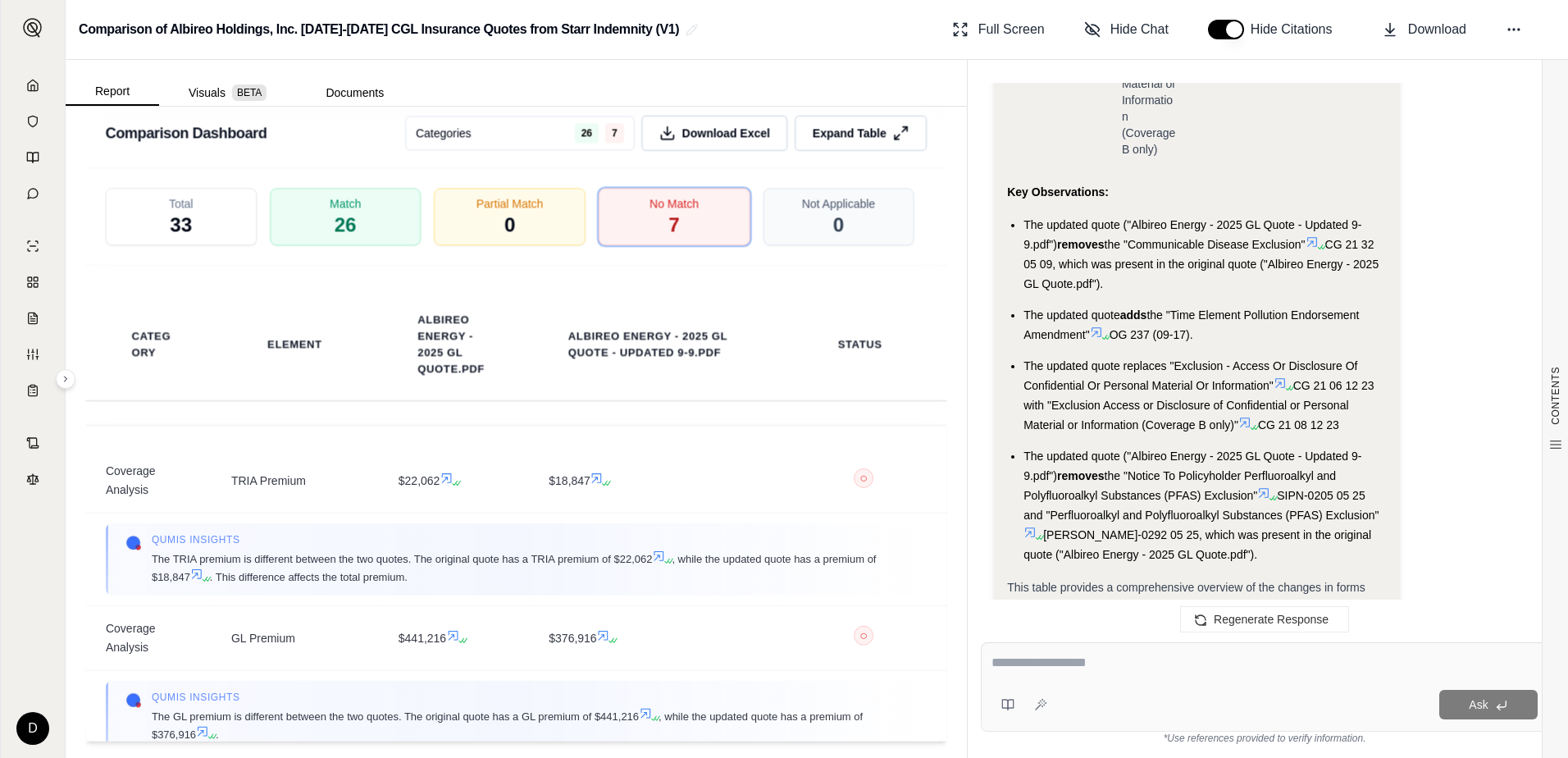
scroll to position [25339, 0]
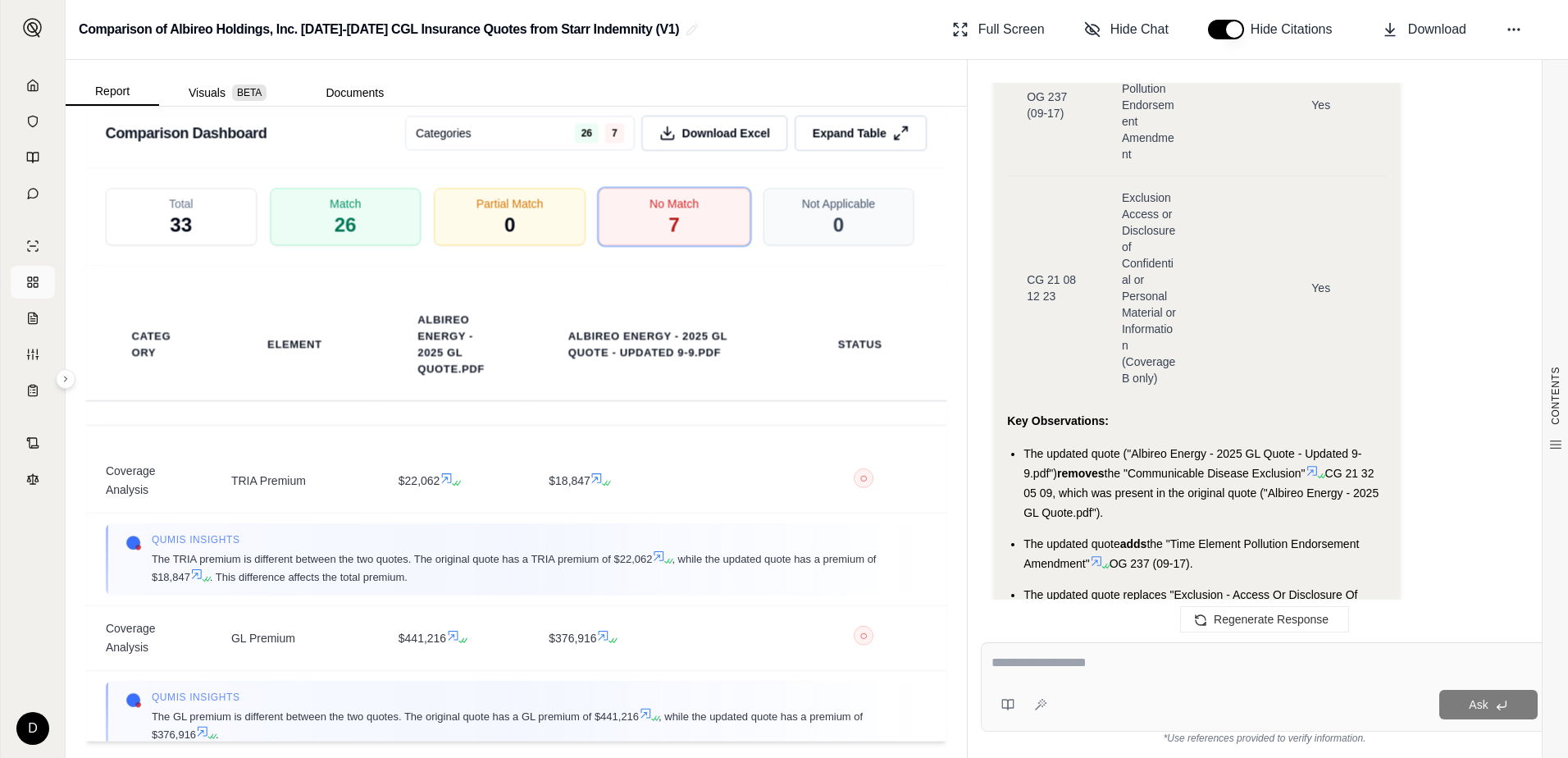
click at [35, 288] on icon at bounding box center [33, 281] width 13 height 13
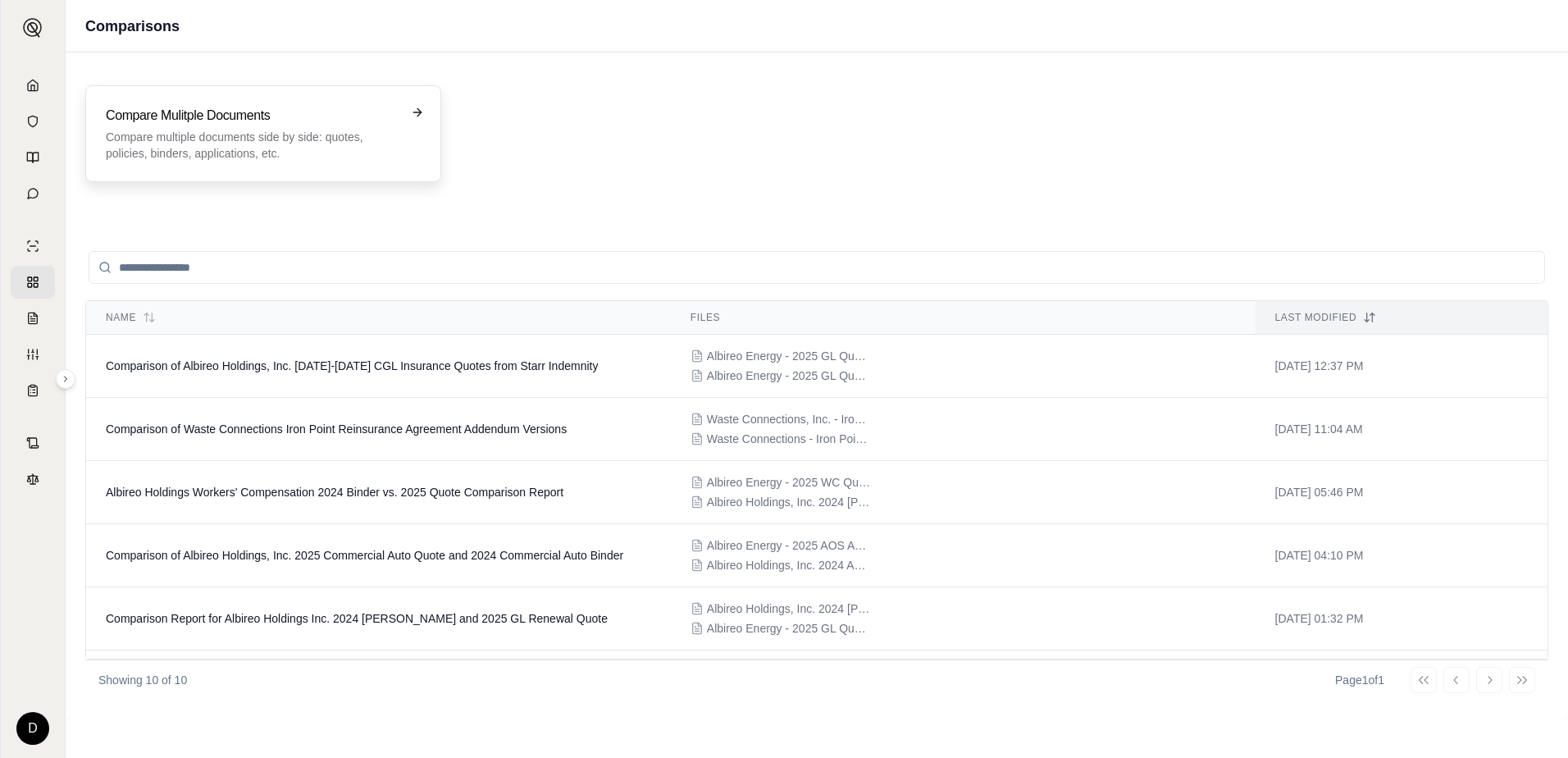
click at [251, 138] on p "Compare multiple documents side by side: quotes, policies, binders, application…" at bounding box center [251, 145] width 292 height 33
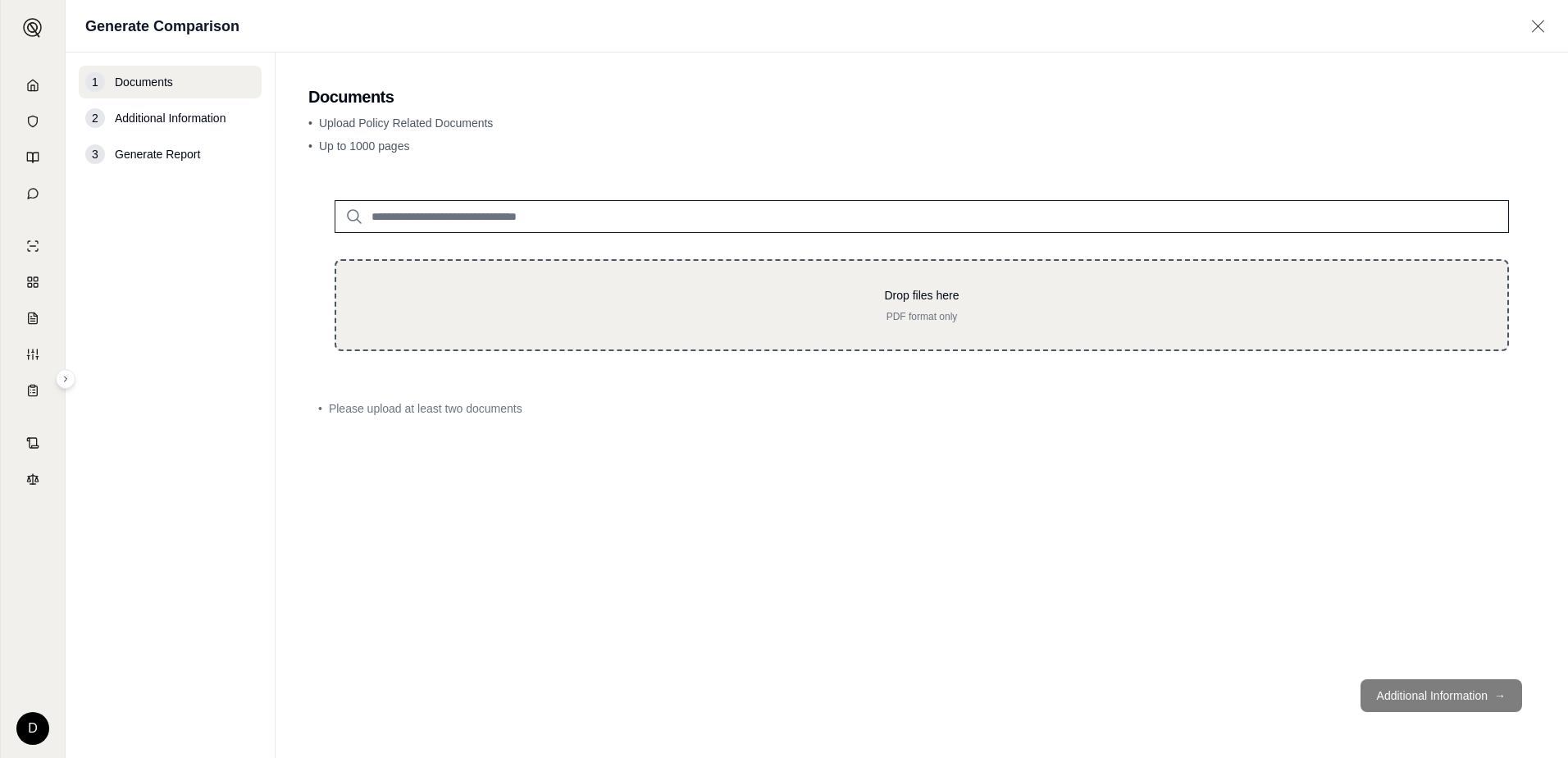
click at [493, 311] on p "PDF format only" at bounding box center [921, 316] width 1118 height 13
type input "**********"
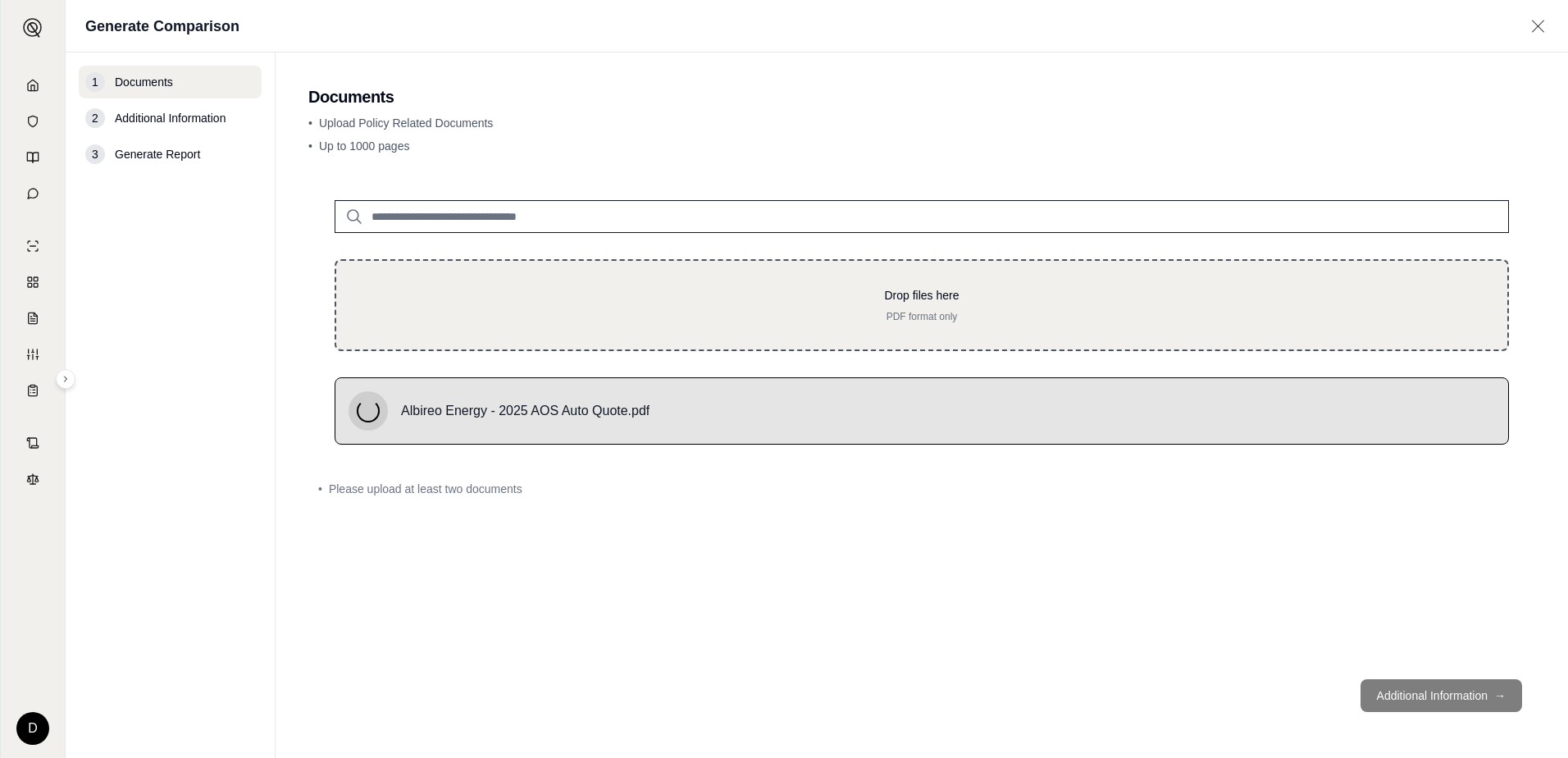
click at [554, 289] on p "Drop files here" at bounding box center [921, 295] width 1118 height 16
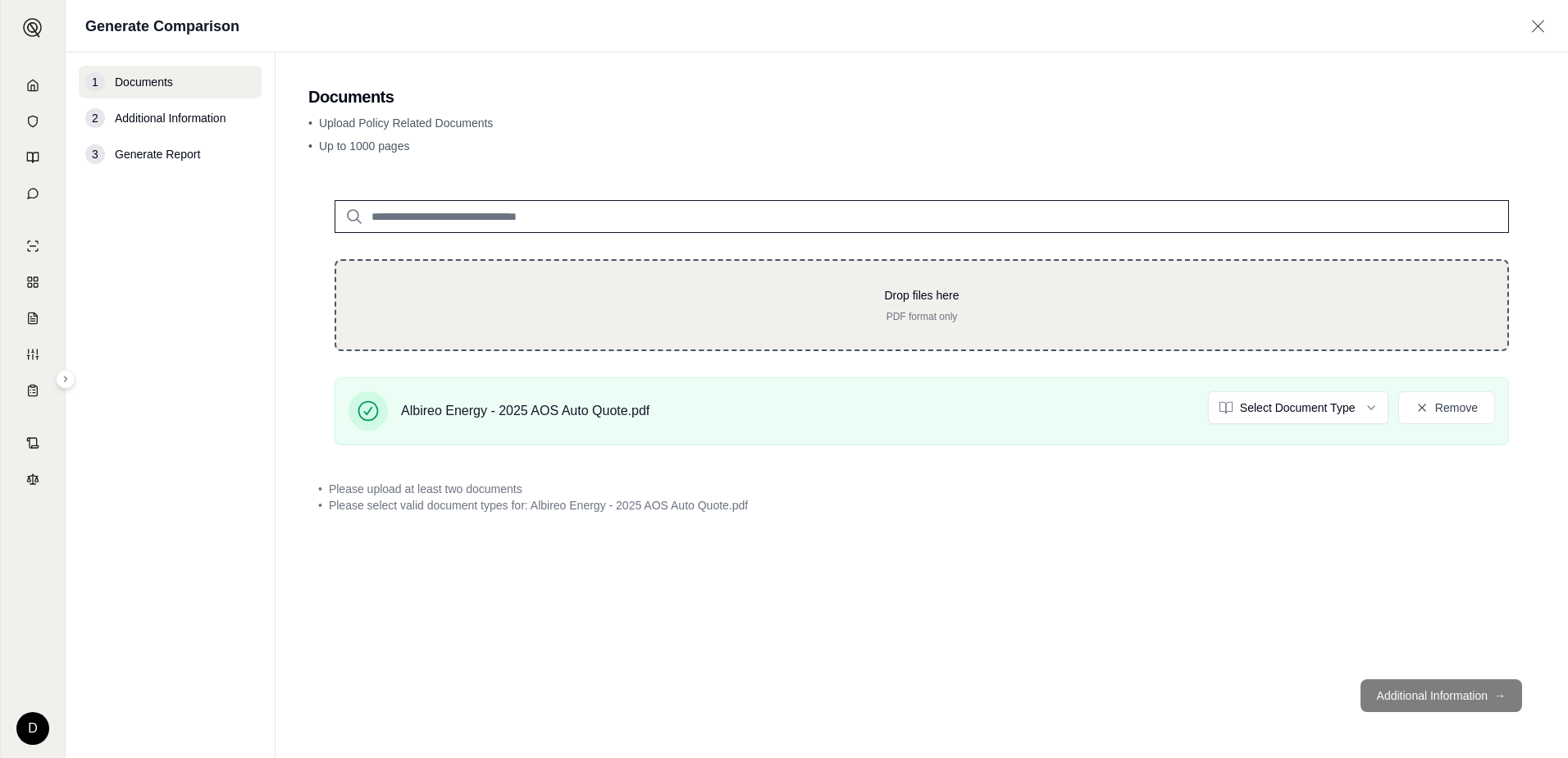
type input "**********"
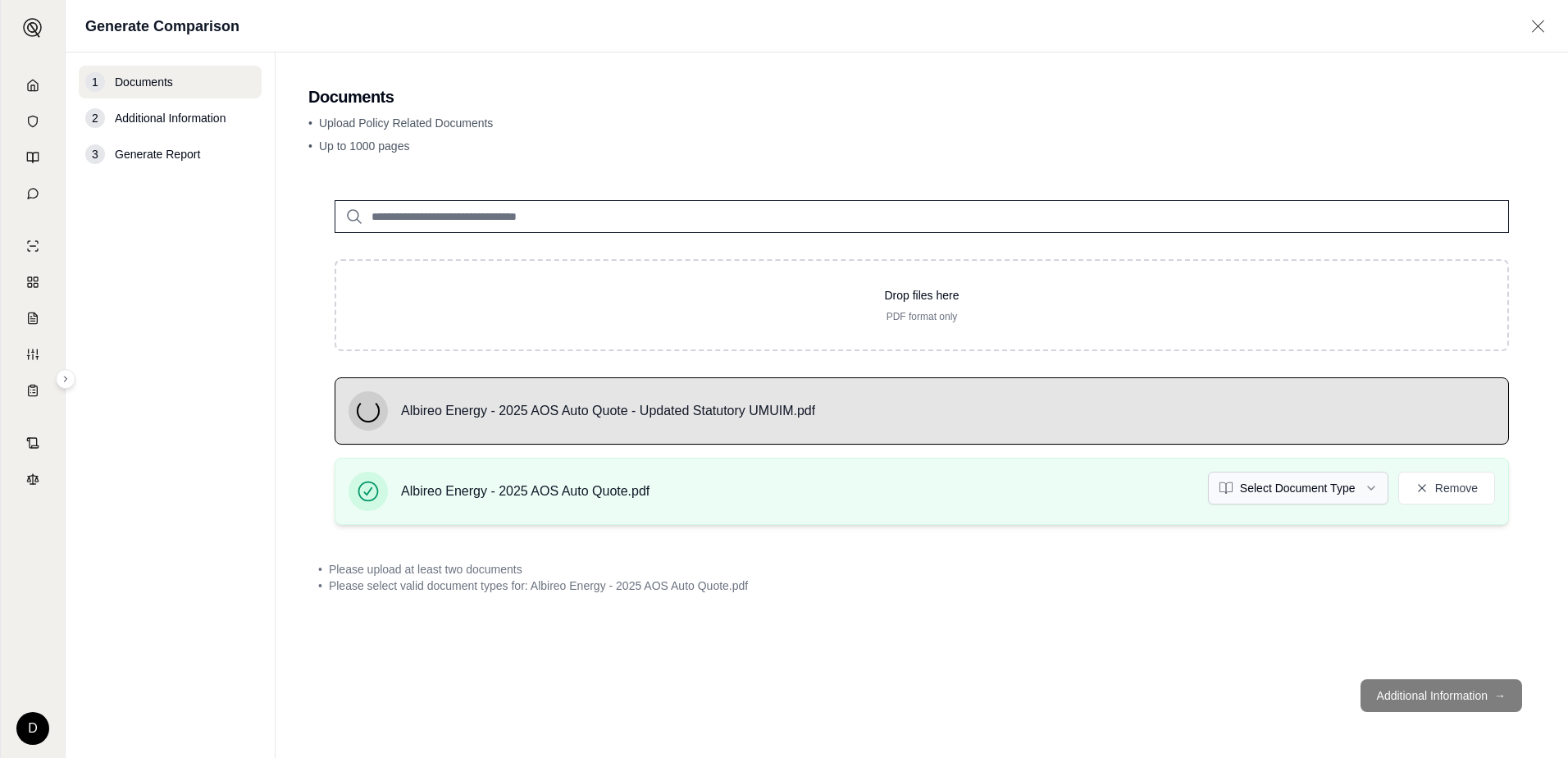
click at [1296, 487] on html "D Generate Comparison 1 Documents 2 Additional Information 3 Generate Report Do…" at bounding box center [784, 379] width 1568 height 758
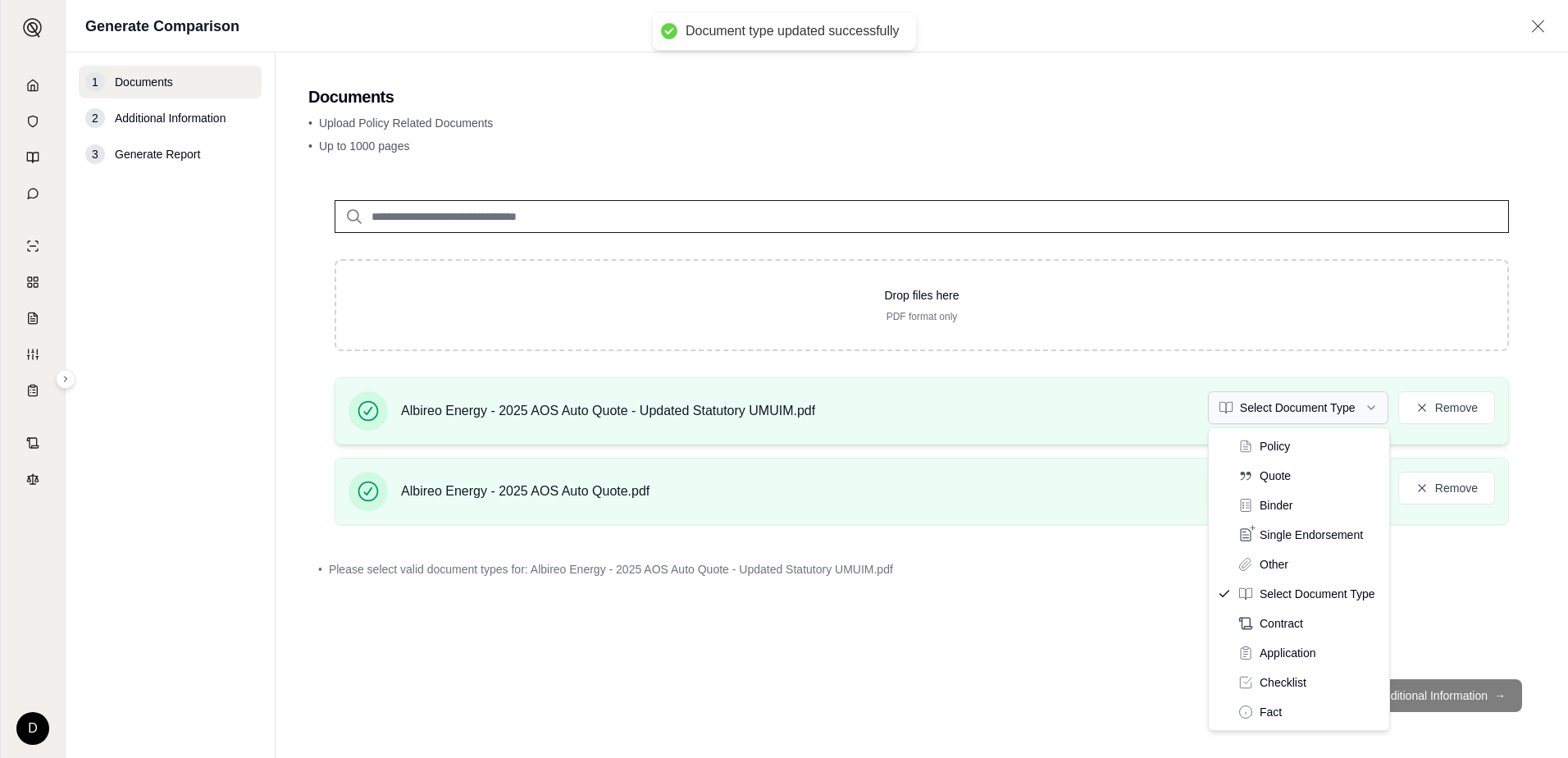
click at [1311, 412] on html "Document type updated successfully D Generate Comparison 1 Documents 2 Addition…" at bounding box center [784, 379] width 1568 height 758
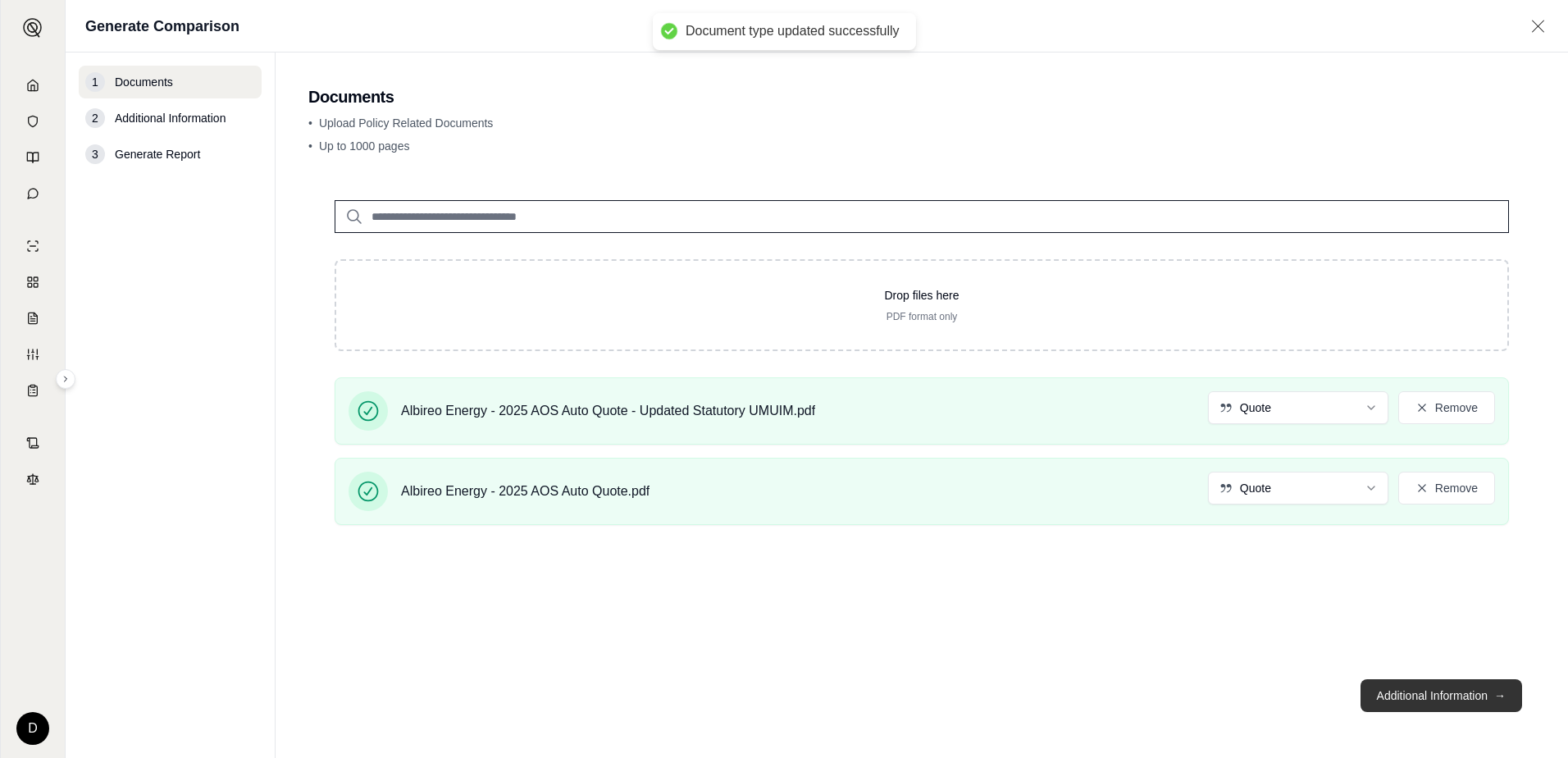
click at [1408, 690] on button "Additional Information →" at bounding box center [1441, 695] width 162 height 33
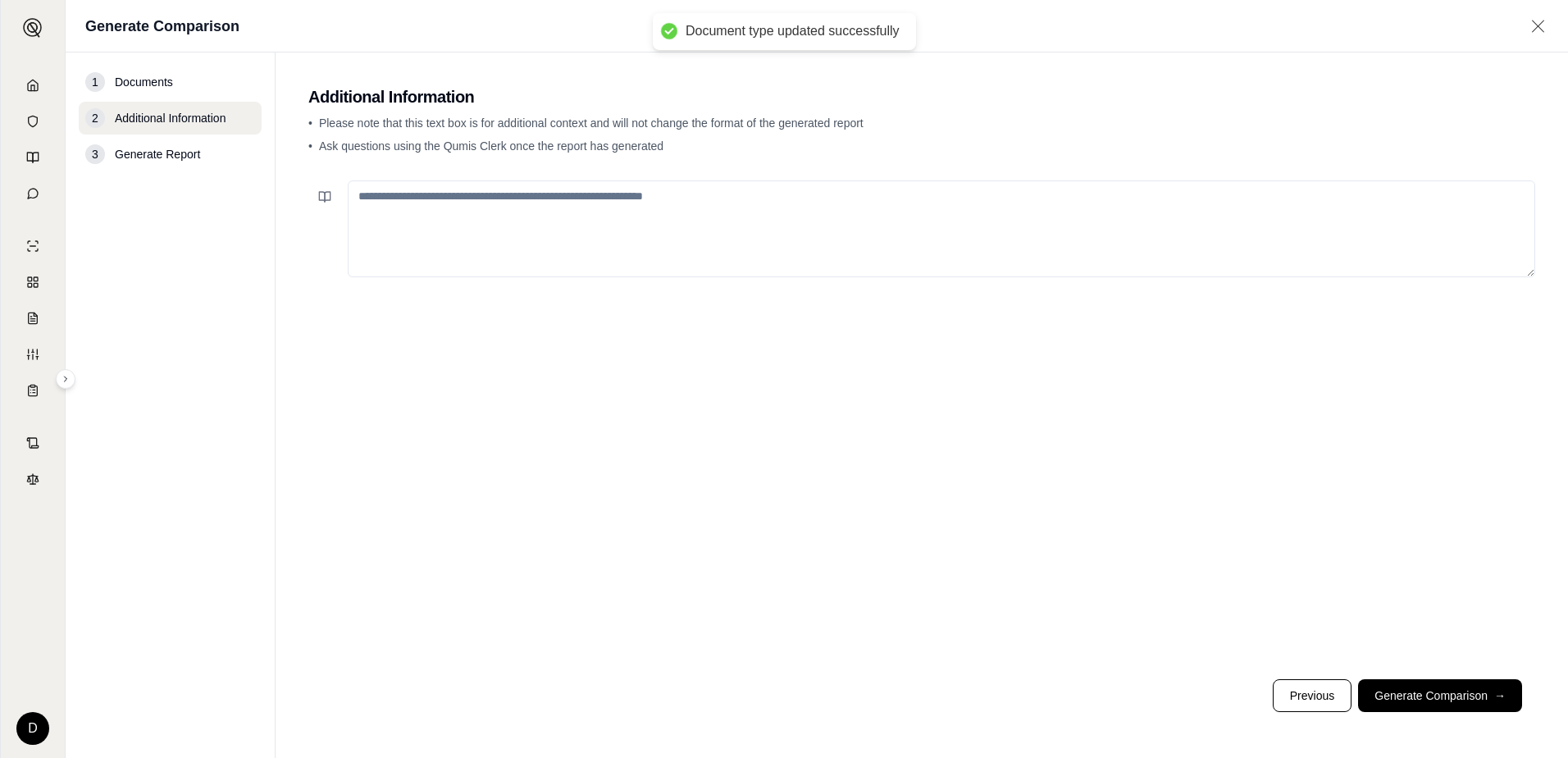
click at [1408, 691] on button "Generate Comparison →" at bounding box center [1439, 695] width 164 height 33
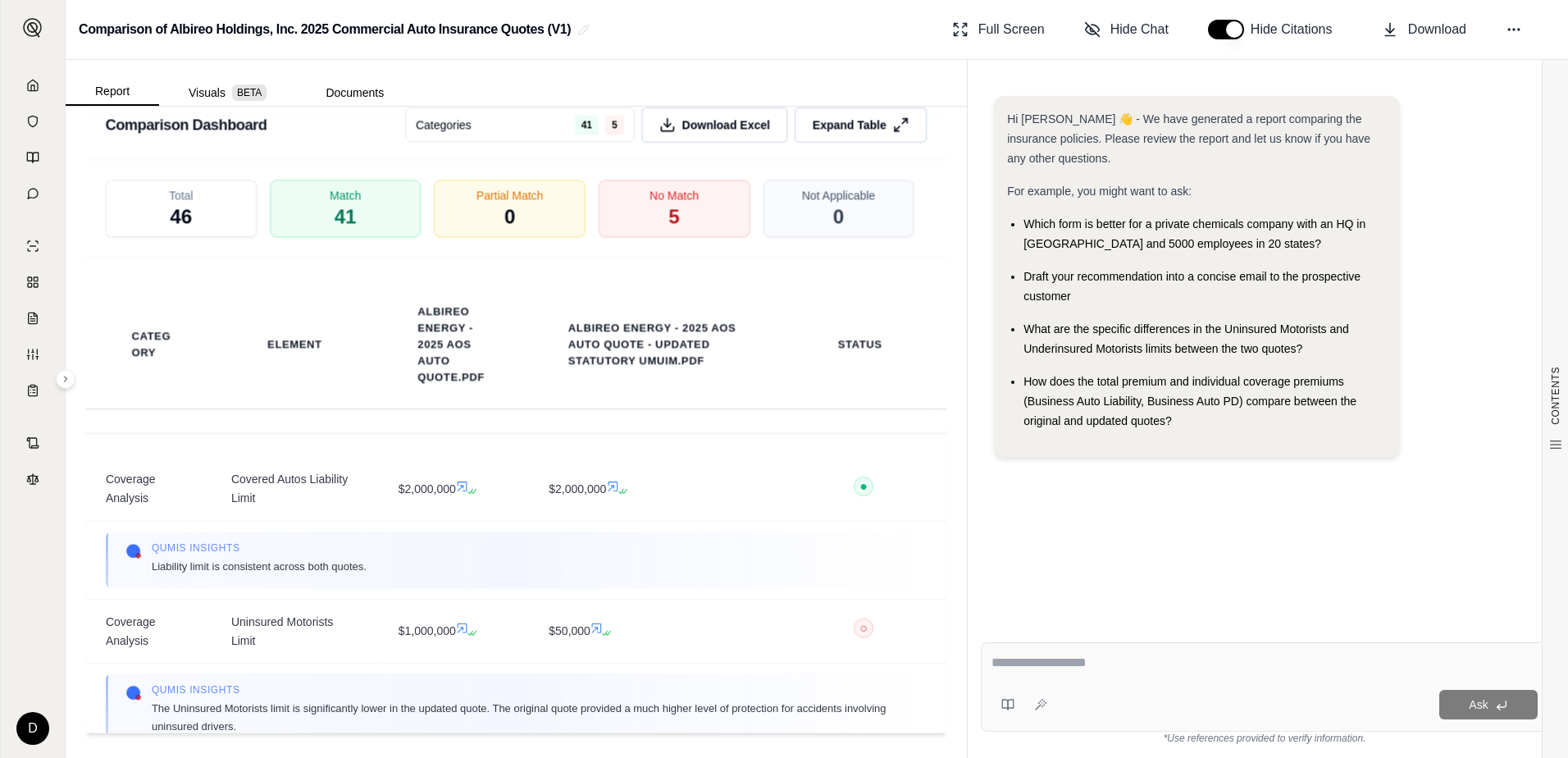
scroll to position [3009, 0]
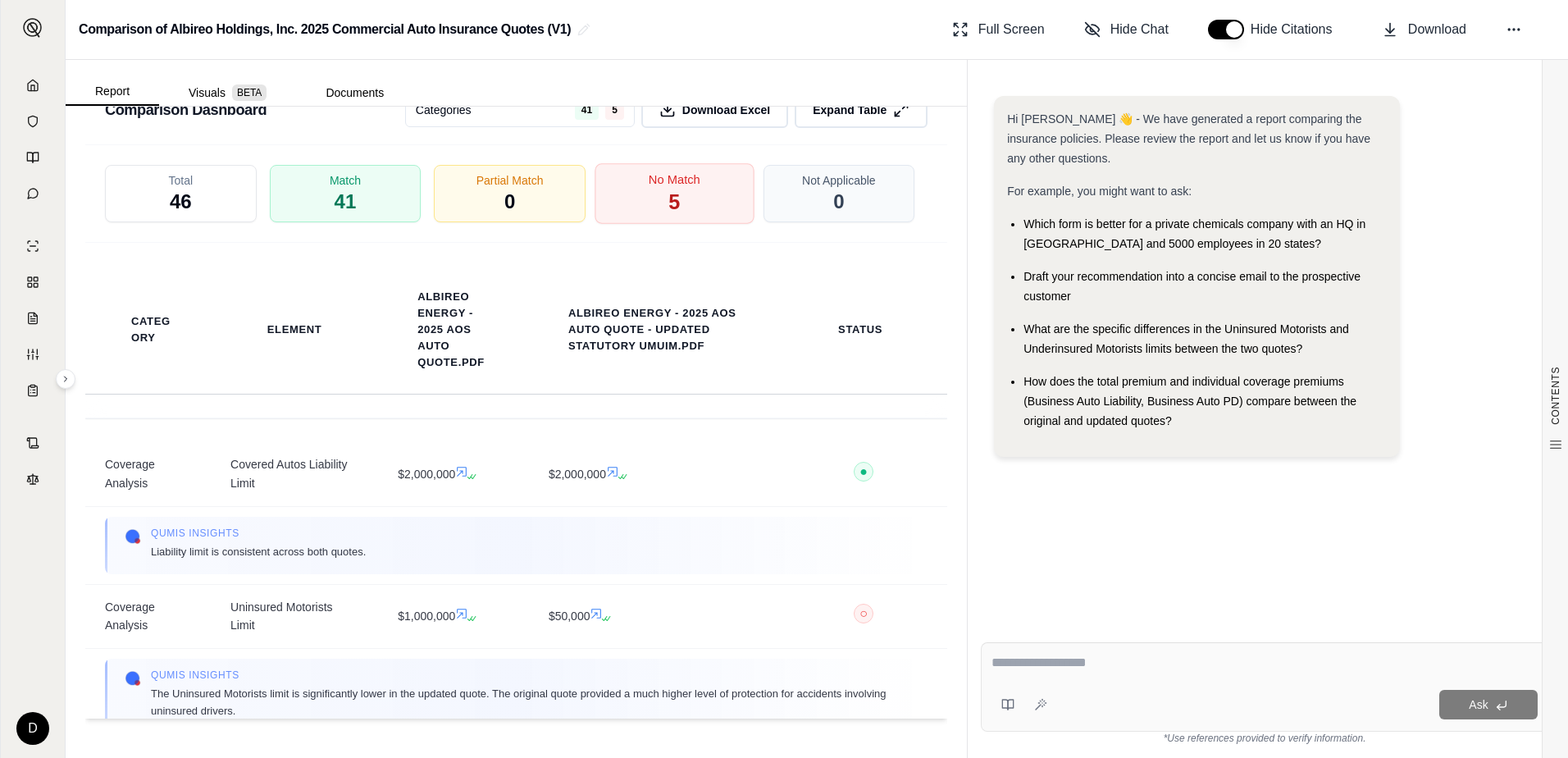
click at [683, 193] on div "No Match 5" at bounding box center [674, 193] width 159 height 60
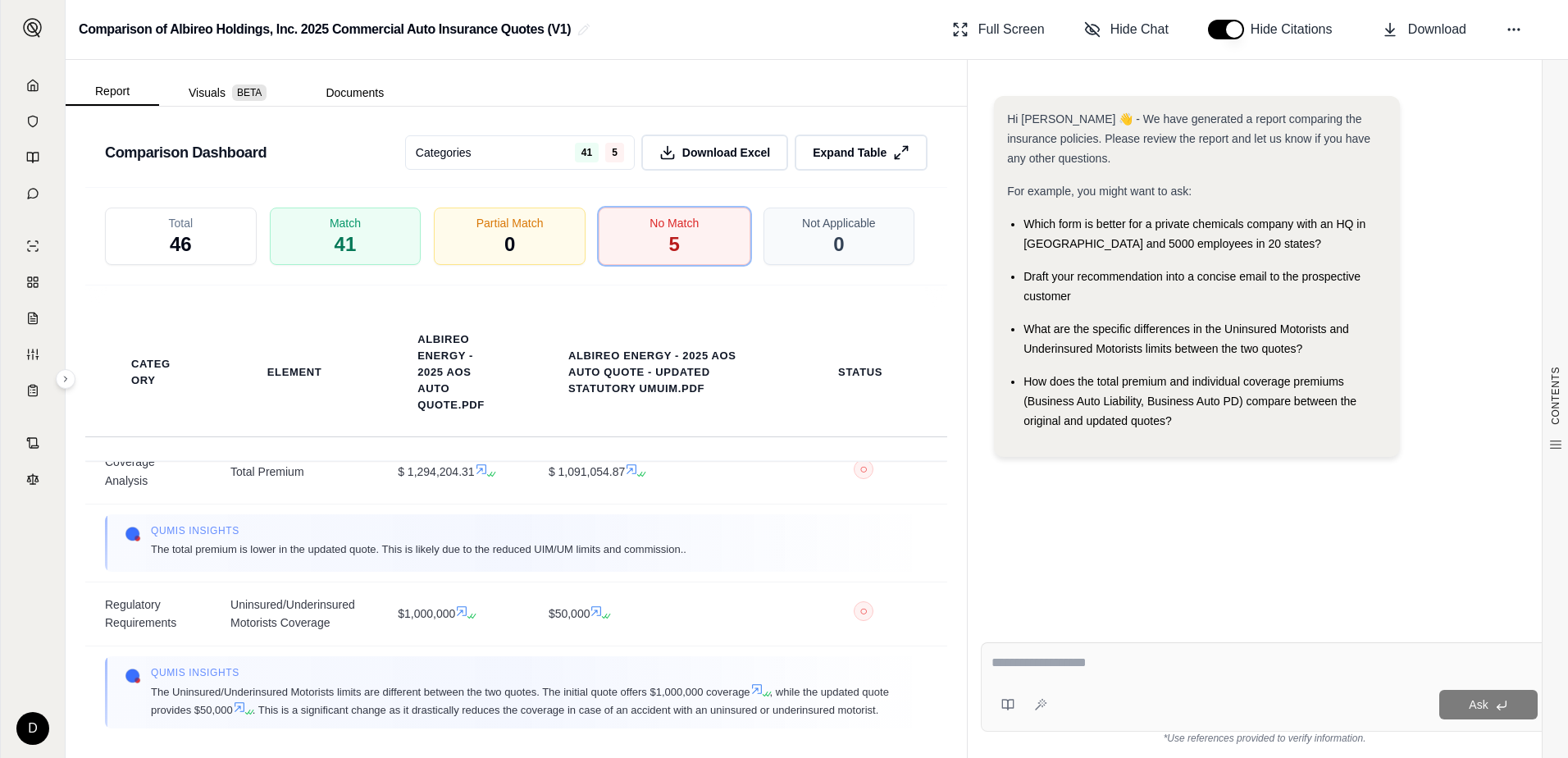
scroll to position [516, 0]
click at [1162, 653] on textarea at bounding box center [1264, 663] width 546 height 20
type textarea "**********"
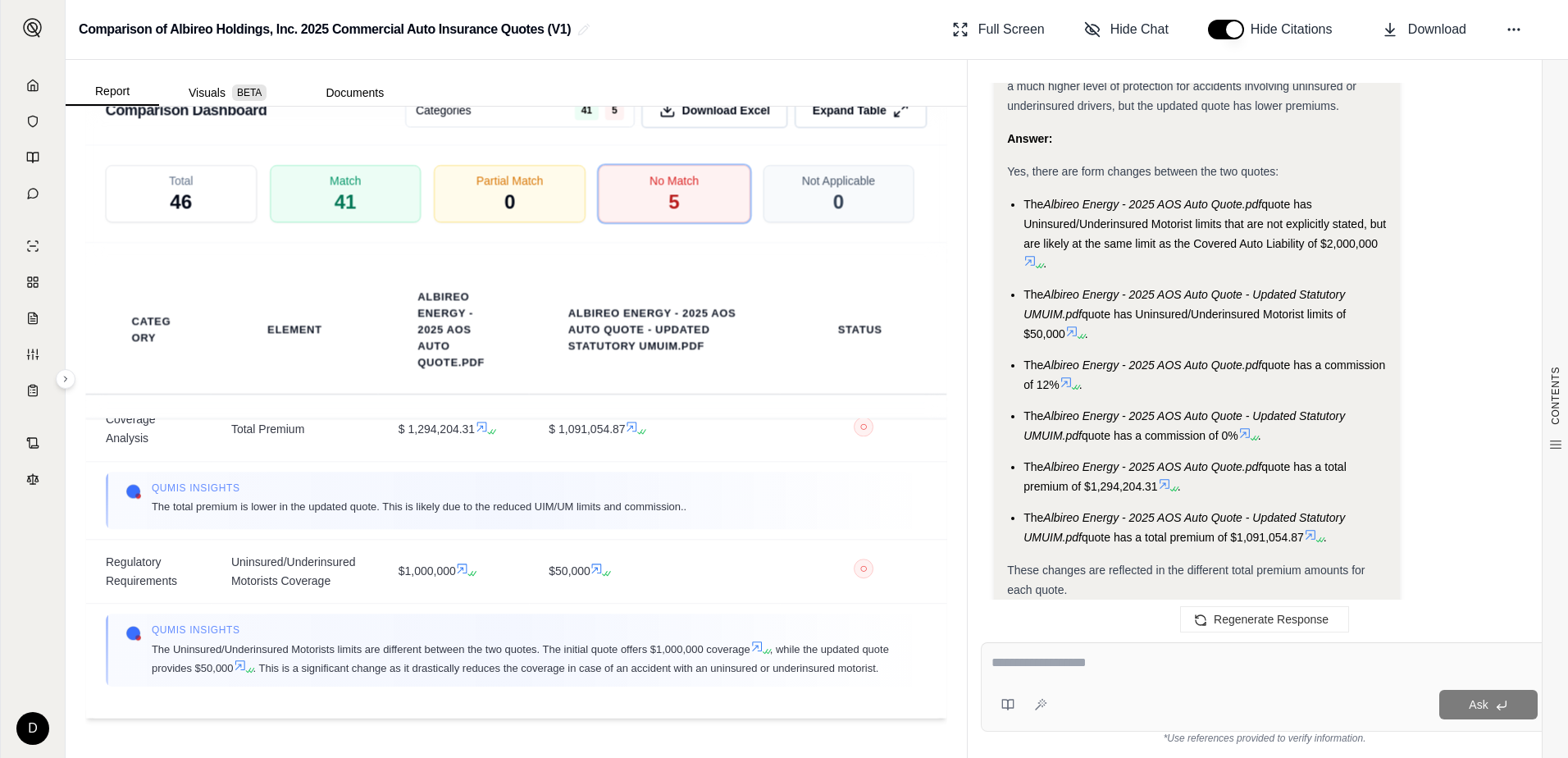
scroll to position [1983, 0]
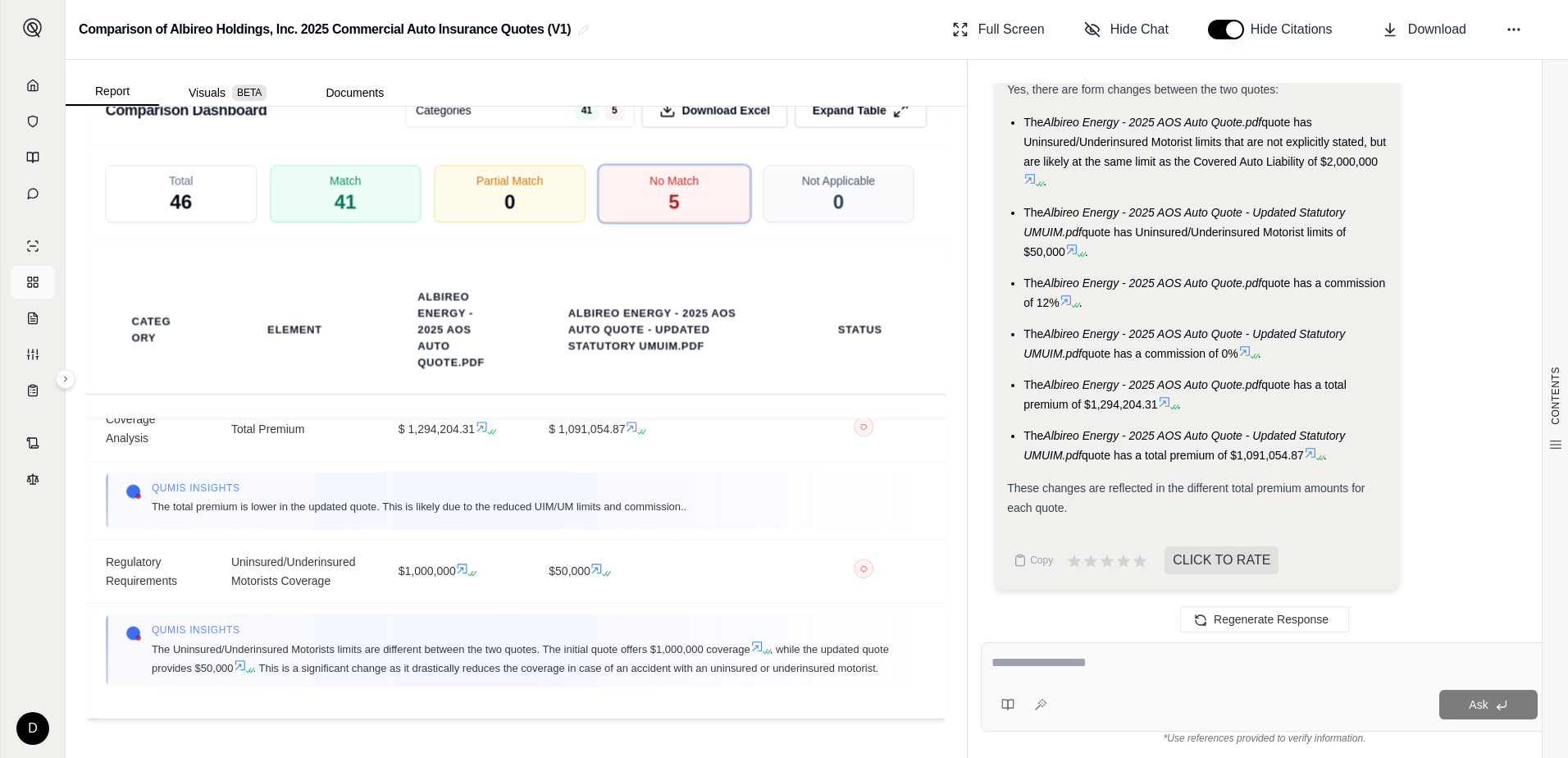
click at [27, 275] on icon at bounding box center [33, 281] width 13 height 13
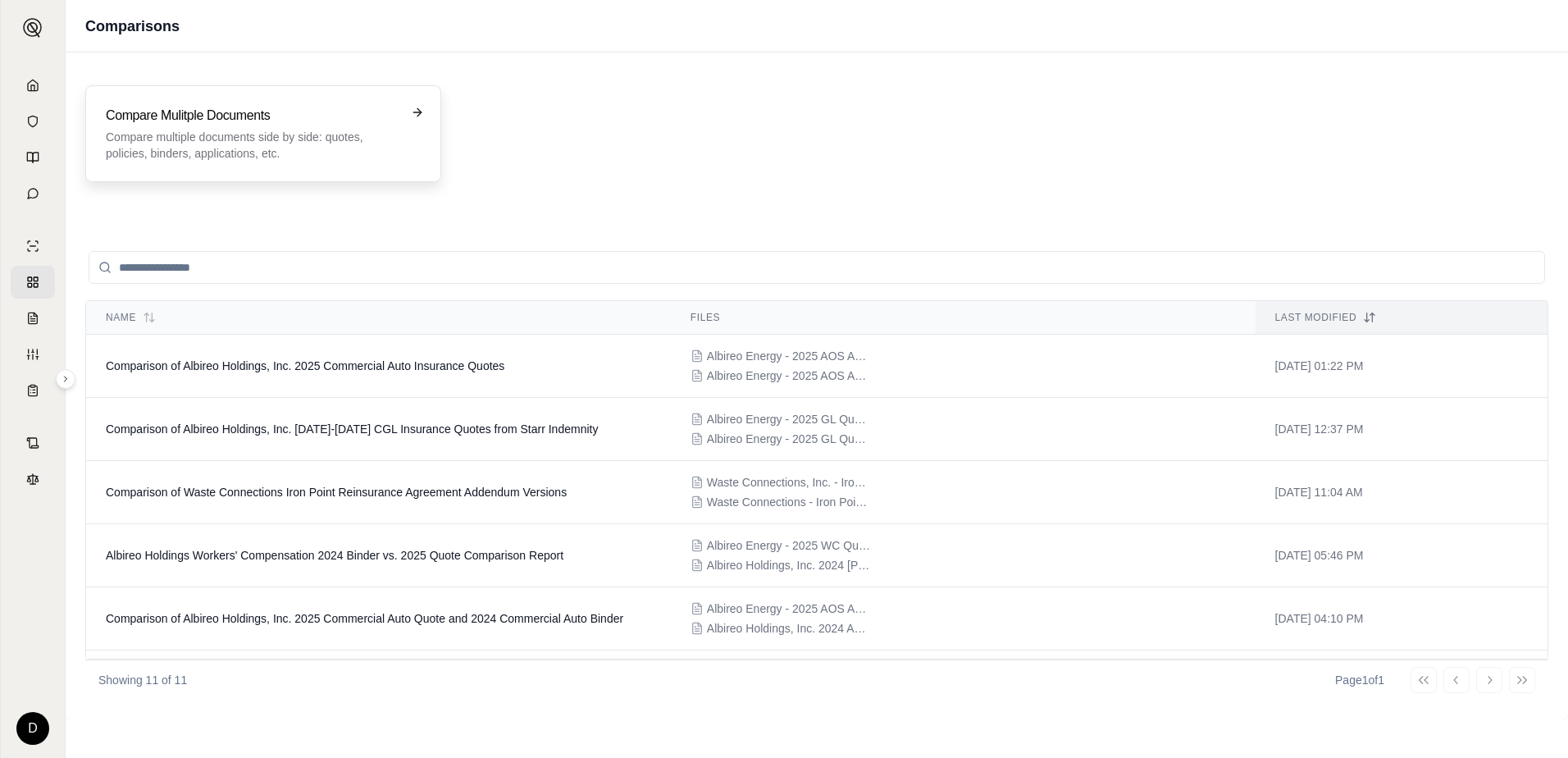
click at [207, 117] on h3 "Compare Mulitple Documents" at bounding box center [251, 115] width 292 height 20
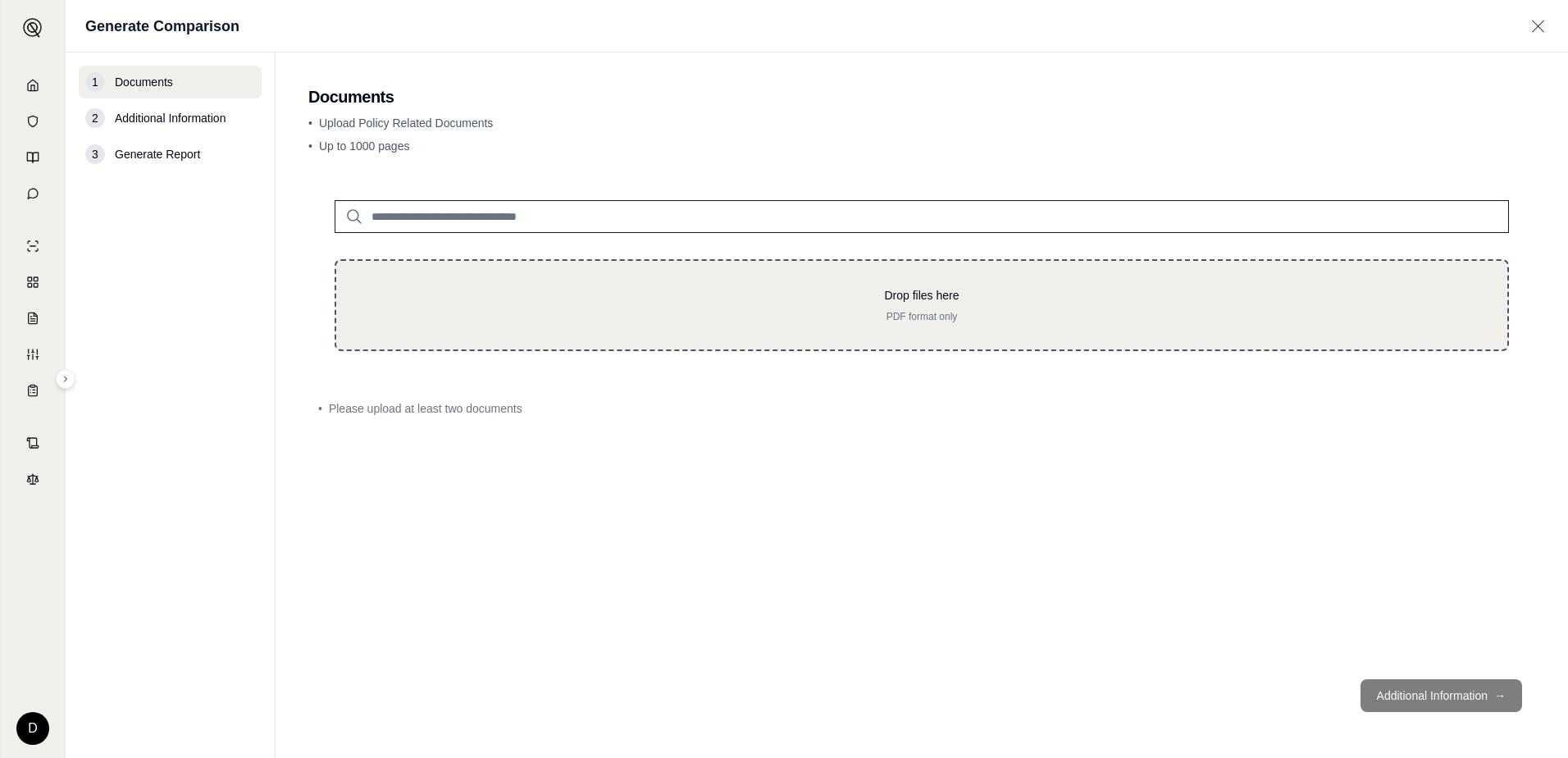
click at [552, 279] on div "Drop files here PDF format only" at bounding box center [921, 304] width 1174 height 91
type input "**********"
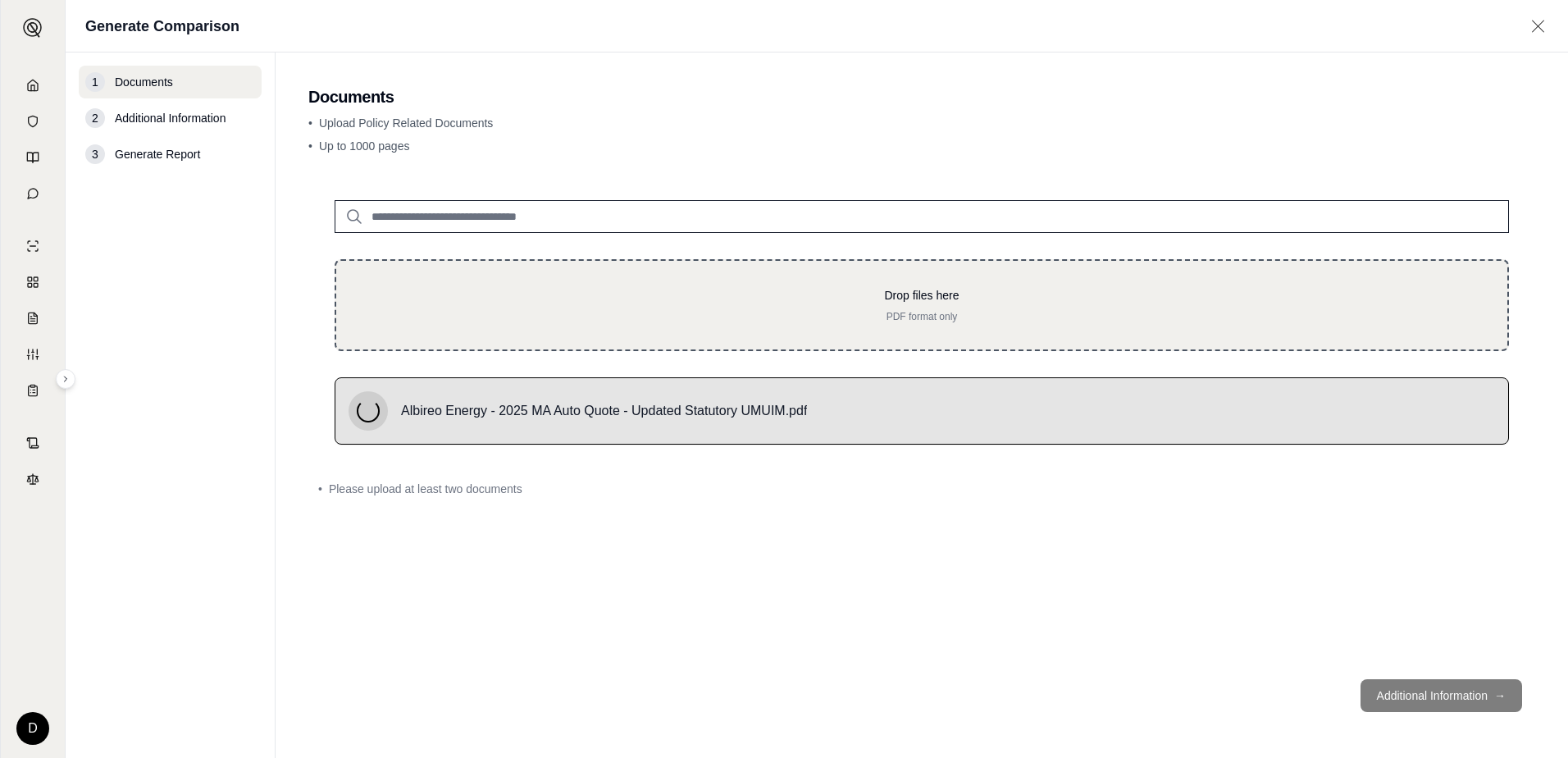
click at [705, 308] on div "Drop files here PDF format only" at bounding box center [921, 304] width 1118 height 36
type input "**********"
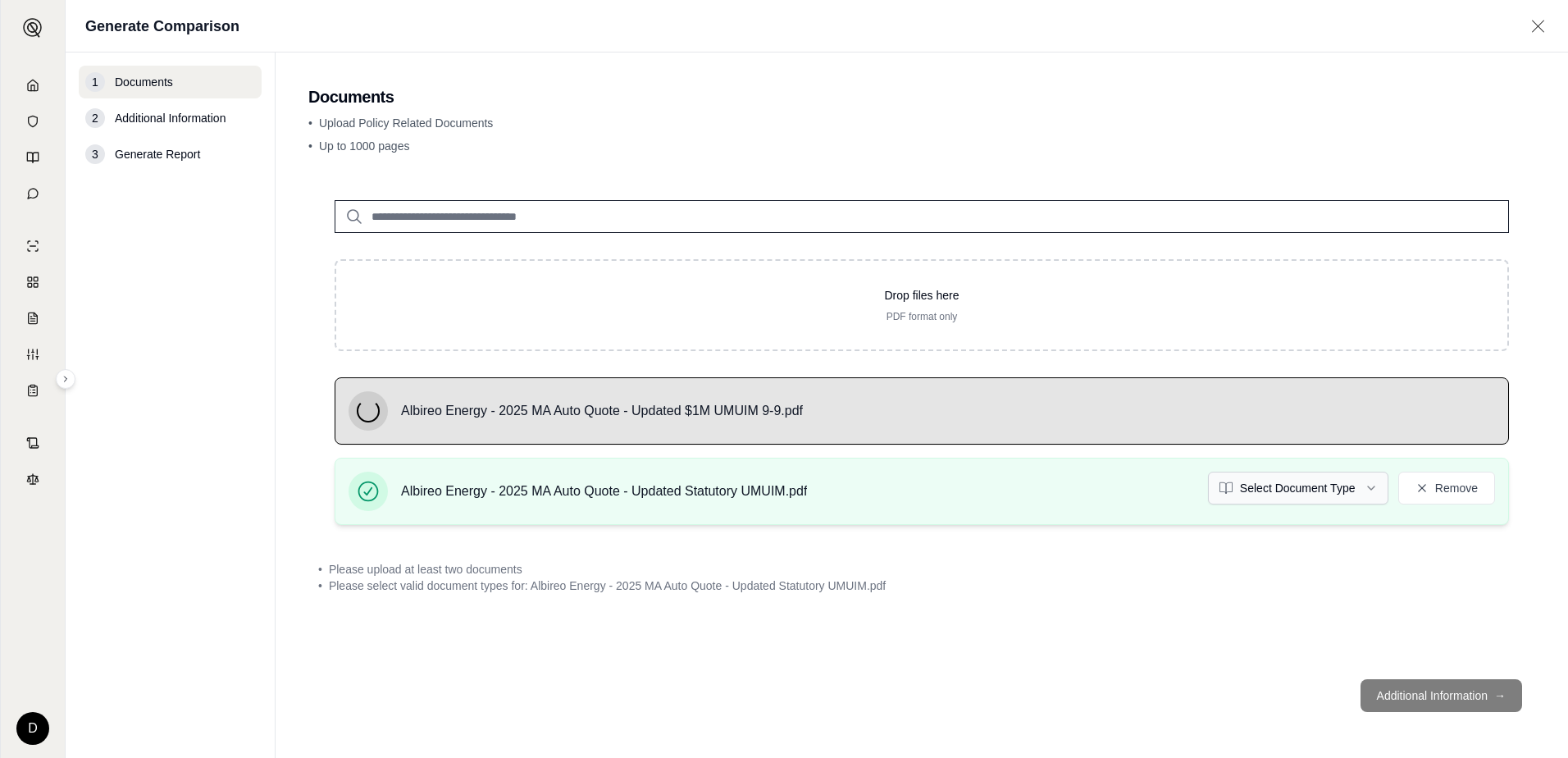
click at [1299, 490] on html "D Generate Comparison 1 Documents 2 Additional Information 3 Generate Report Do…" at bounding box center [784, 379] width 1568 height 758
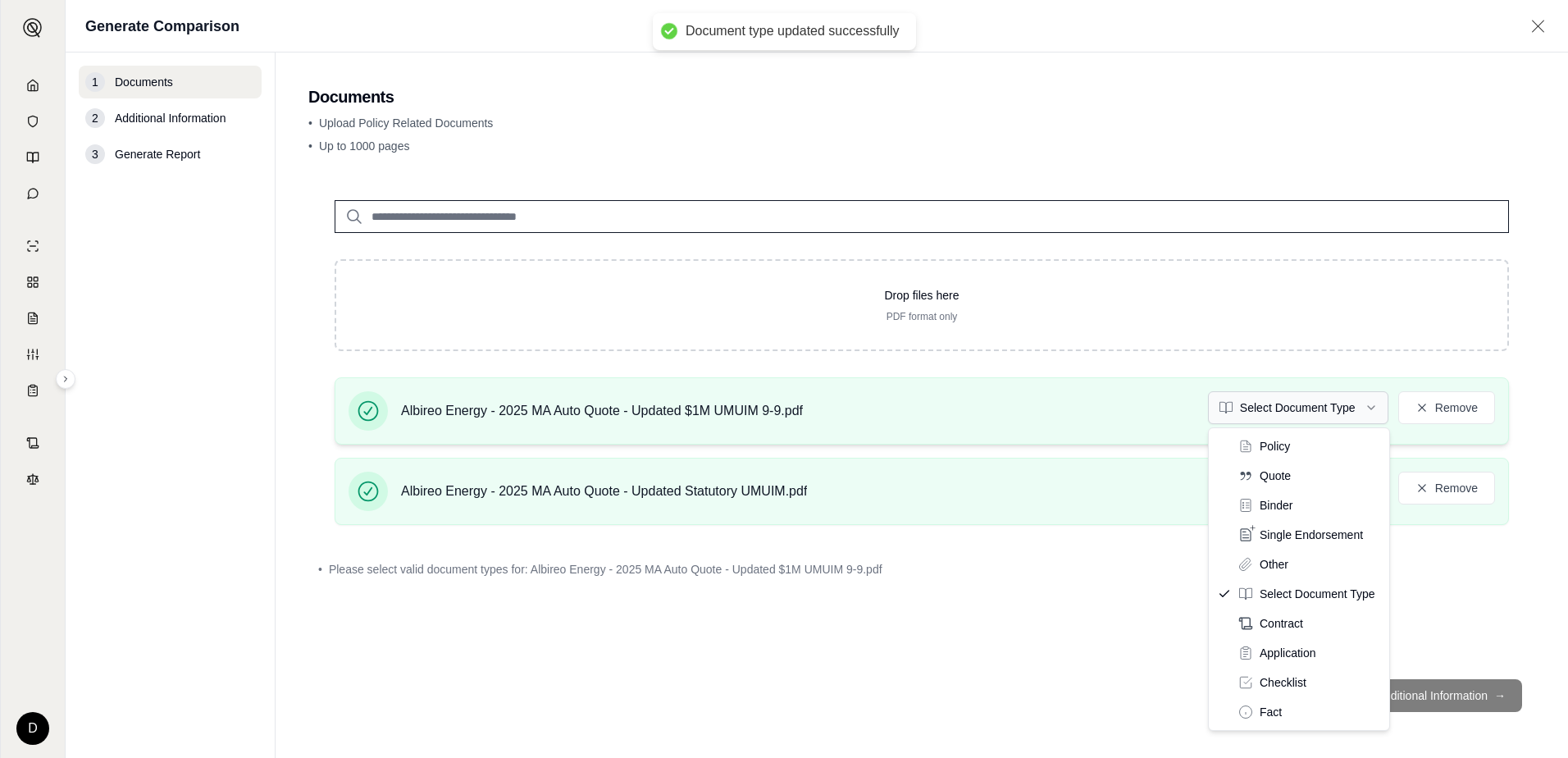
click at [1324, 410] on html "Document type updated successfully D Generate Comparison 1 Documents 2 Addition…" at bounding box center [784, 379] width 1568 height 758
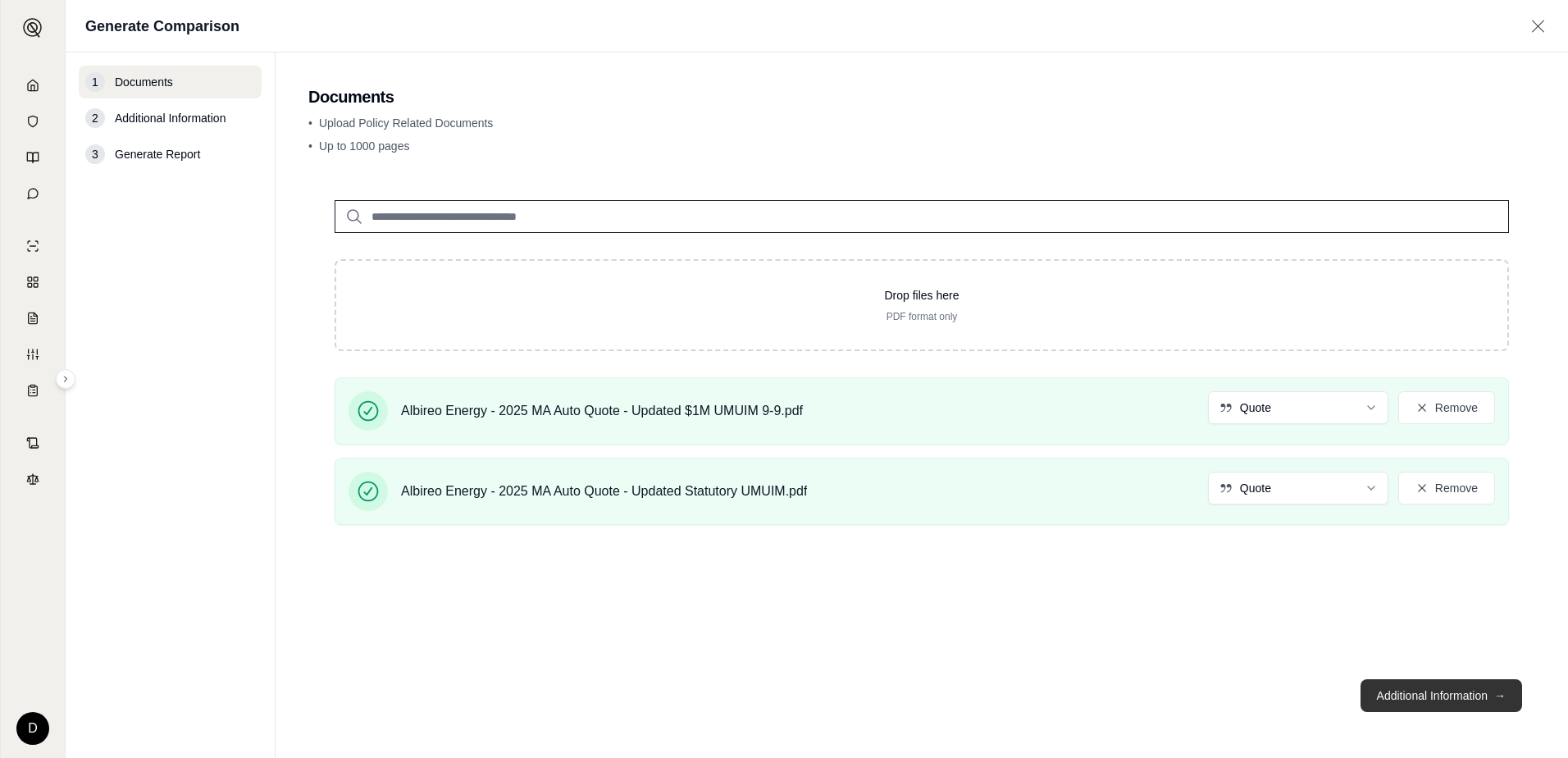
click at [1389, 691] on button "Additional Information →" at bounding box center [1441, 695] width 162 height 33
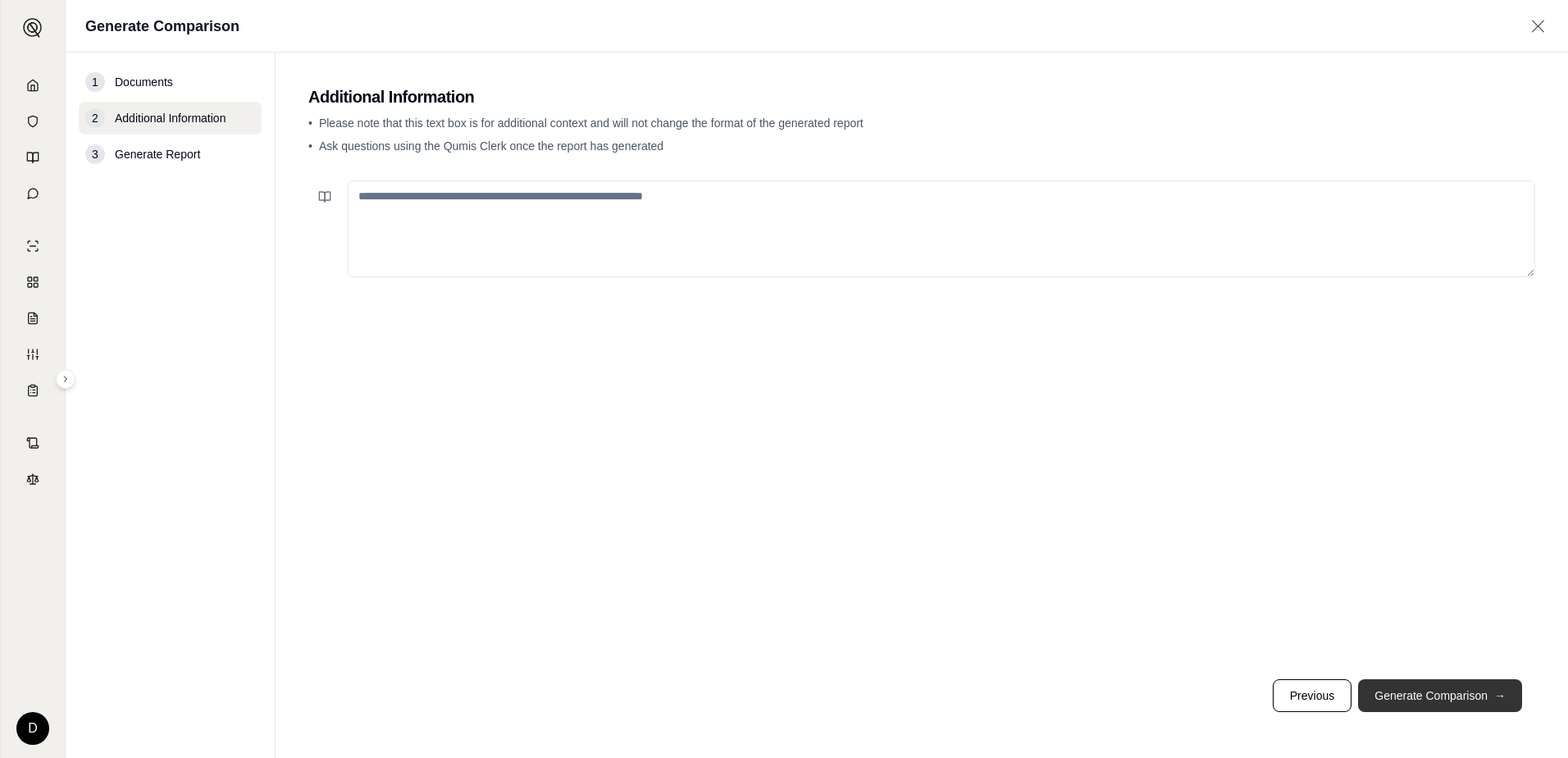
click at [1389, 691] on button "Generate Comparison →" at bounding box center [1439, 695] width 164 height 33
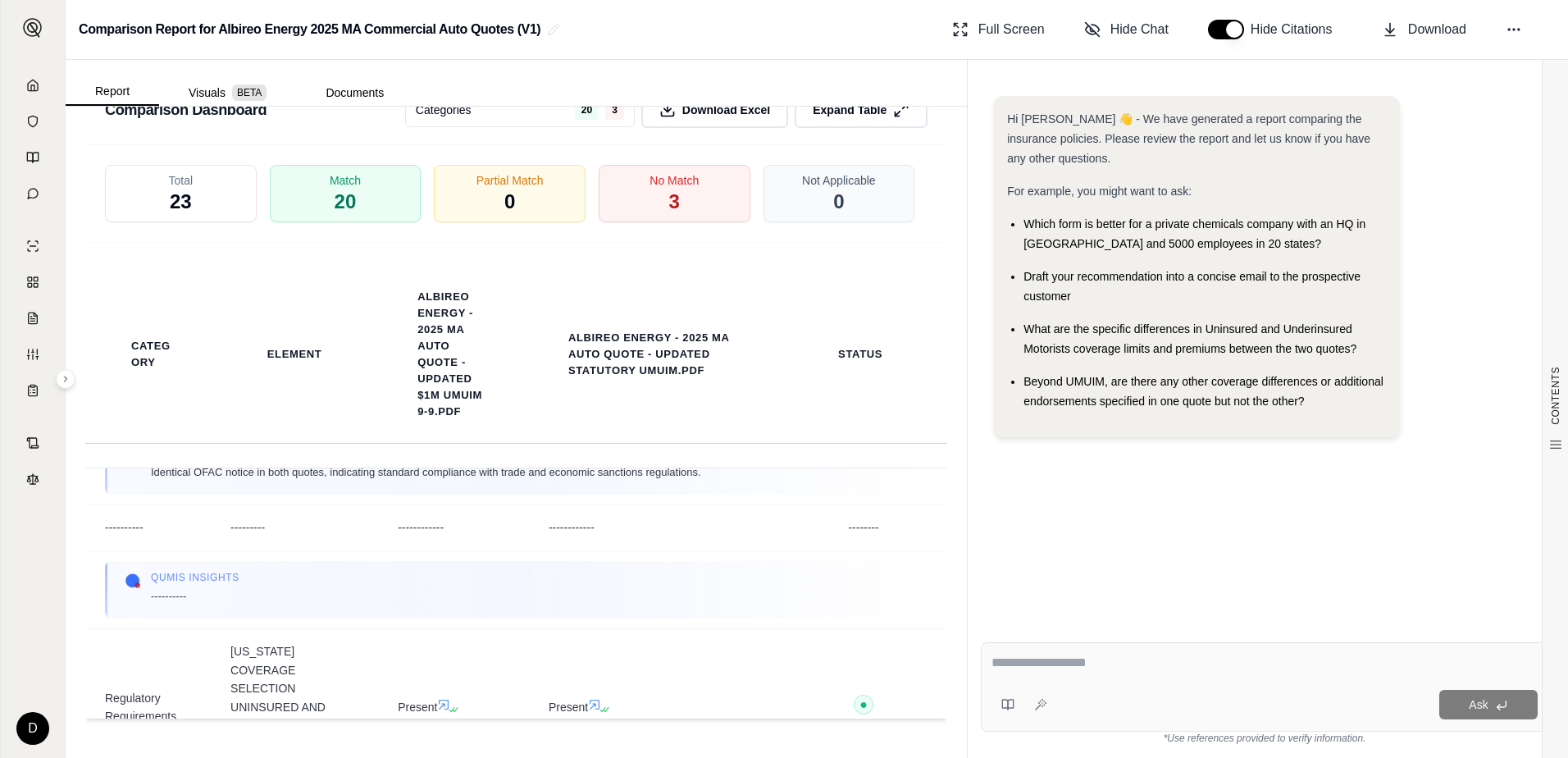
scroll to position [3035, 0]
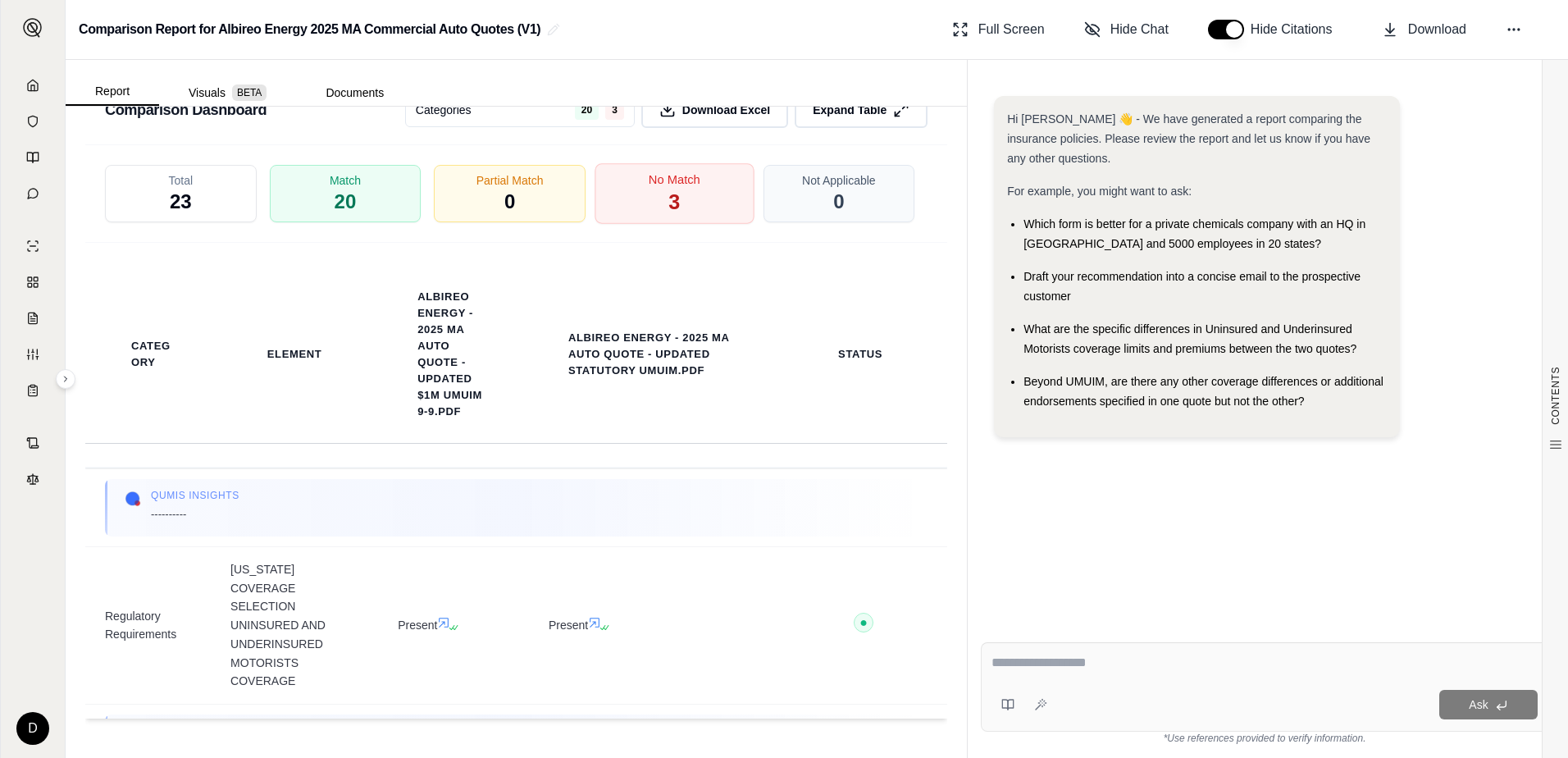
click at [666, 182] on span "No Match" at bounding box center [674, 179] width 51 height 17
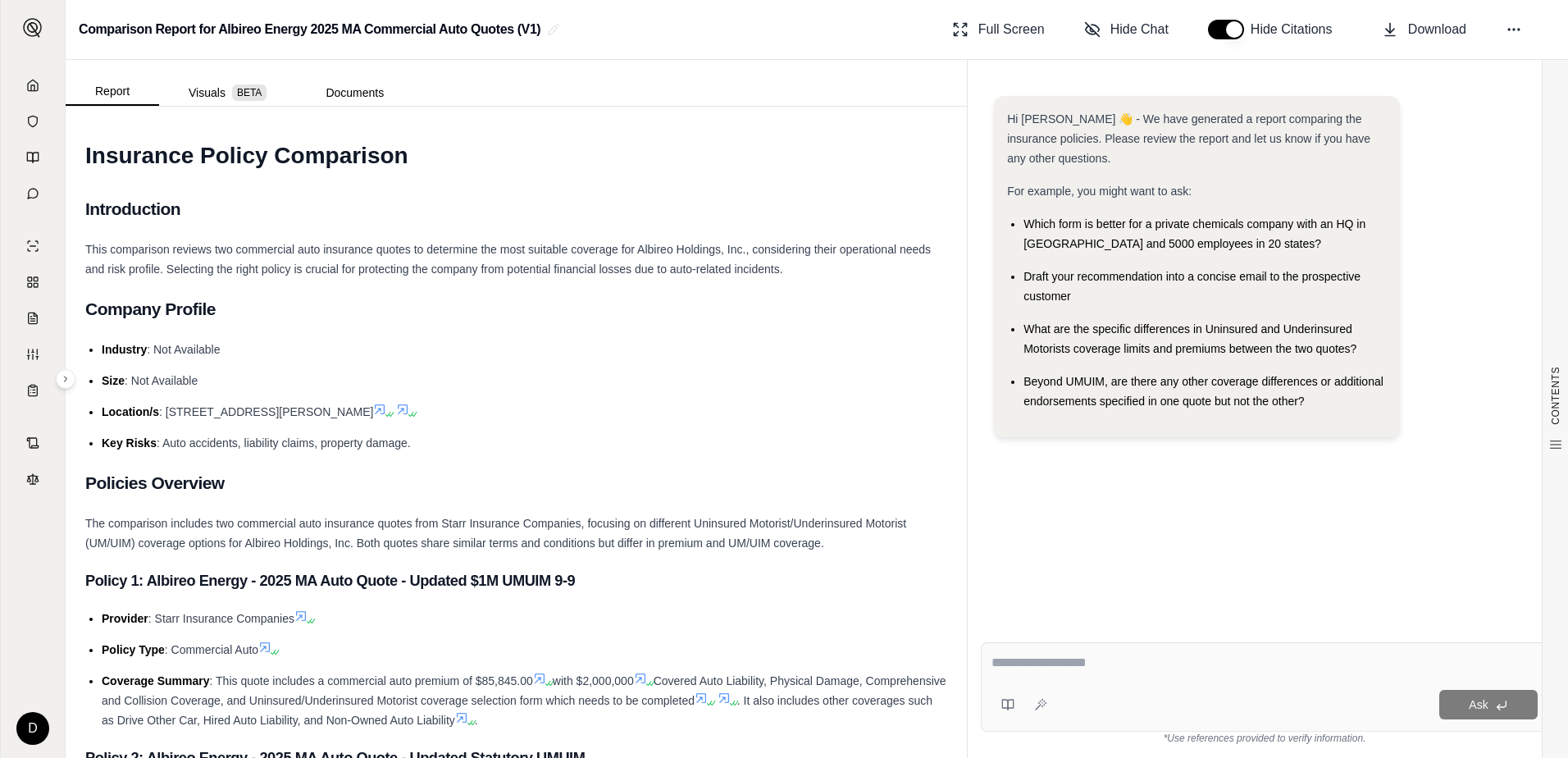
scroll to position [0, 0]
